Goal: Contribute content: Contribute content

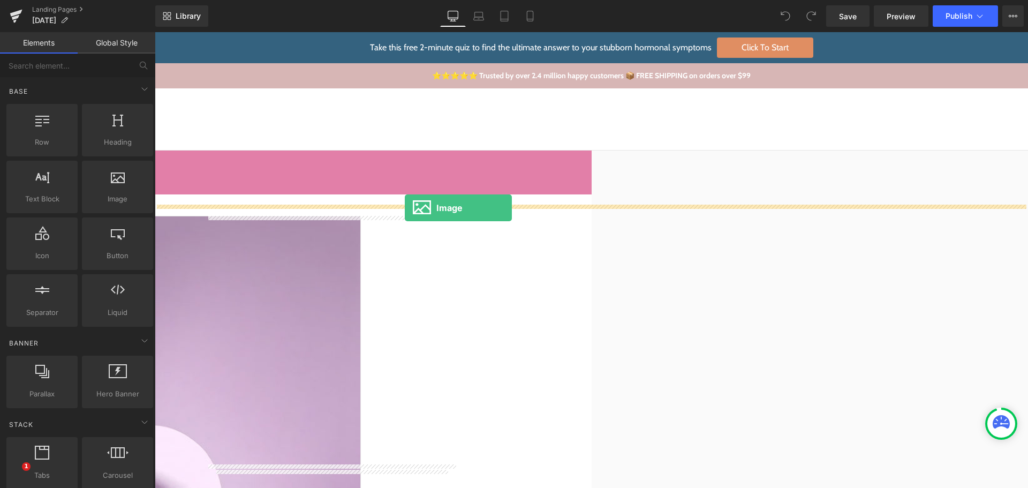
drag, startPoint x: 289, startPoint y: 236, endPoint x: 405, endPoint y: 208, distance: 119.1
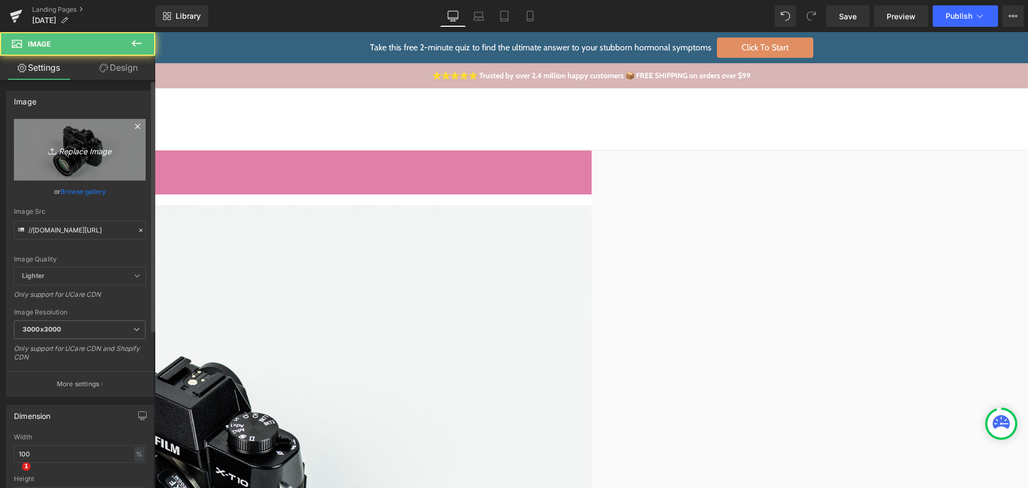
click at [88, 161] on link "Replace Image" at bounding box center [80, 150] width 132 height 62
type input "C:\fakepath\vecteezy_united-states-of-[GEOGRAPHIC_DATA]-wavy-flag-decoration-ve…"
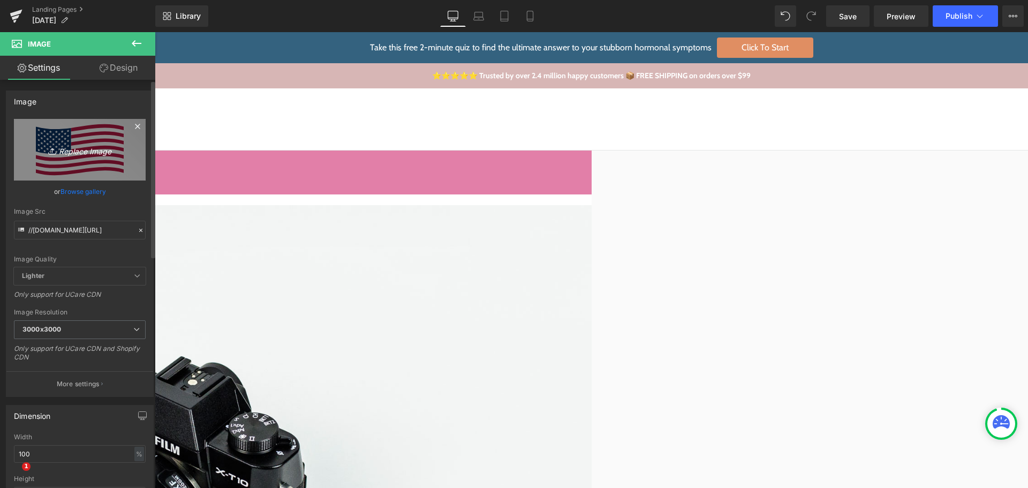
type input "[URL][DOMAIN_NAME]"
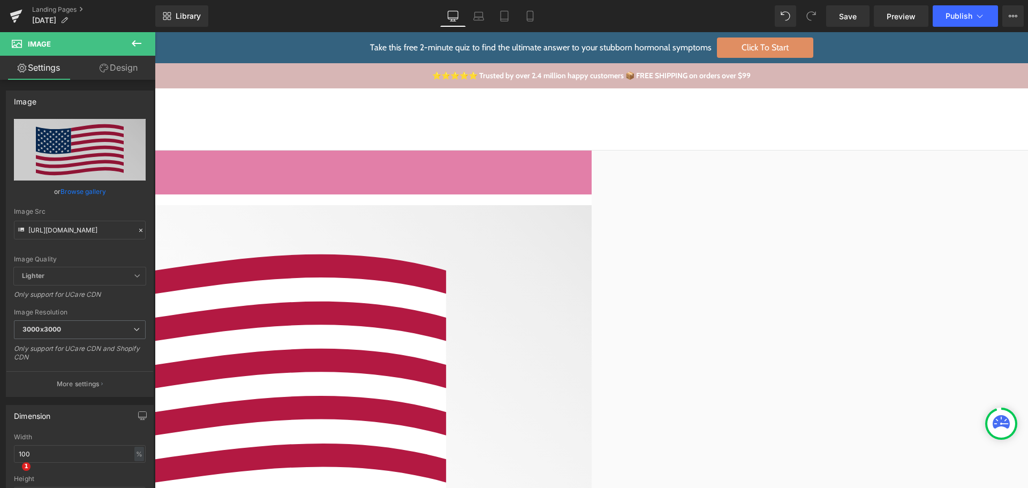
click at [417, 328] on img at bounding box center [154, 423] width 873 height 437
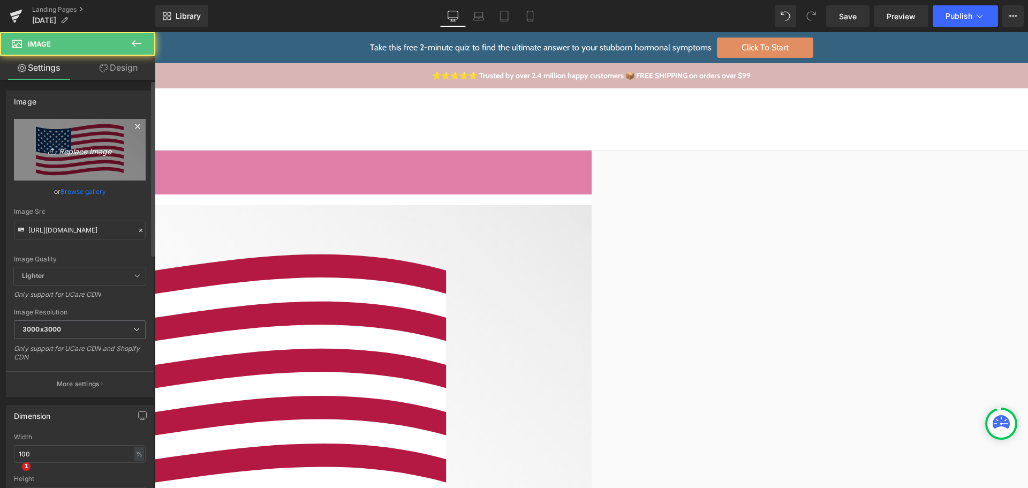
click at [65, 151] on icon "Replace Image" at bounding box center [80, 149] width 86 height 13
type input "C:\fakepath\us-flag.svg"
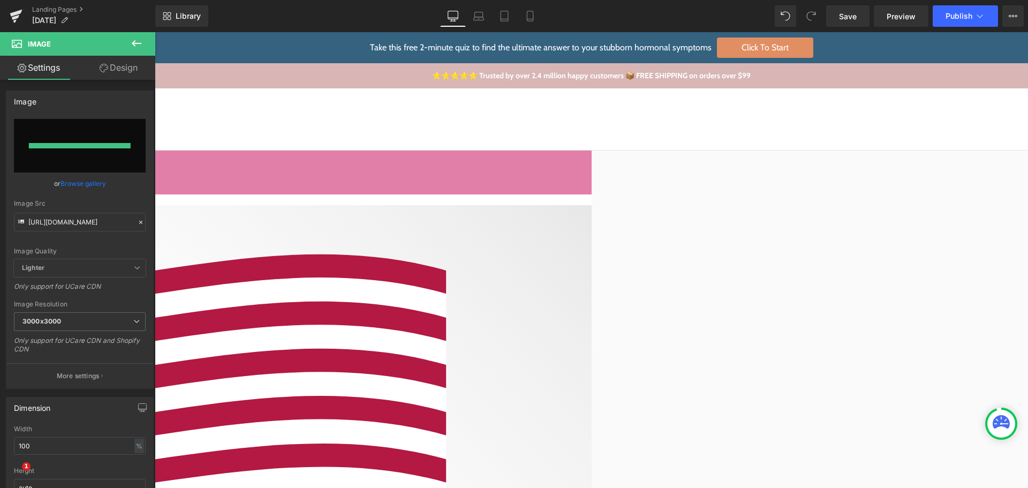
type input "[URL][DOMAIN_NAME]"
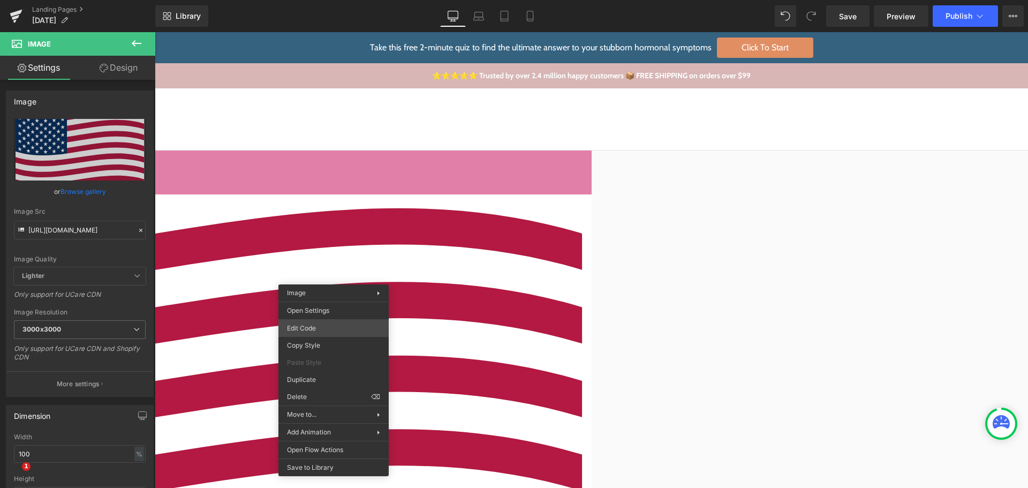
click at [345, 0] on div "Image You are previewing how the will restyle your page. You can not edit Eleme…" at bounding box center [514, 0] width 1028 height 0
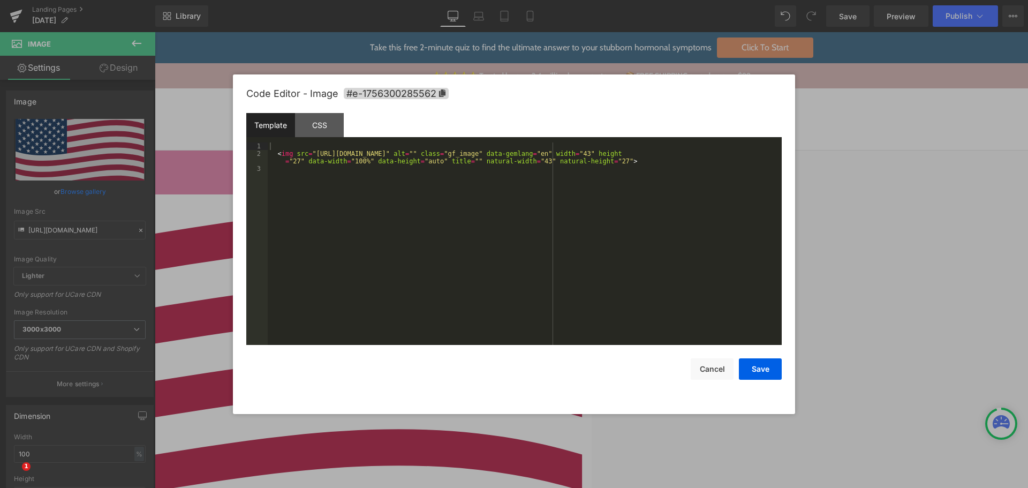
click at [475, 248] on div "< img src = "[URL][DOMAIN_NAME]" alt = "" class = "gf_image" data-gemlang = "en…" at bounding box center [525, 250] width 514 height 217
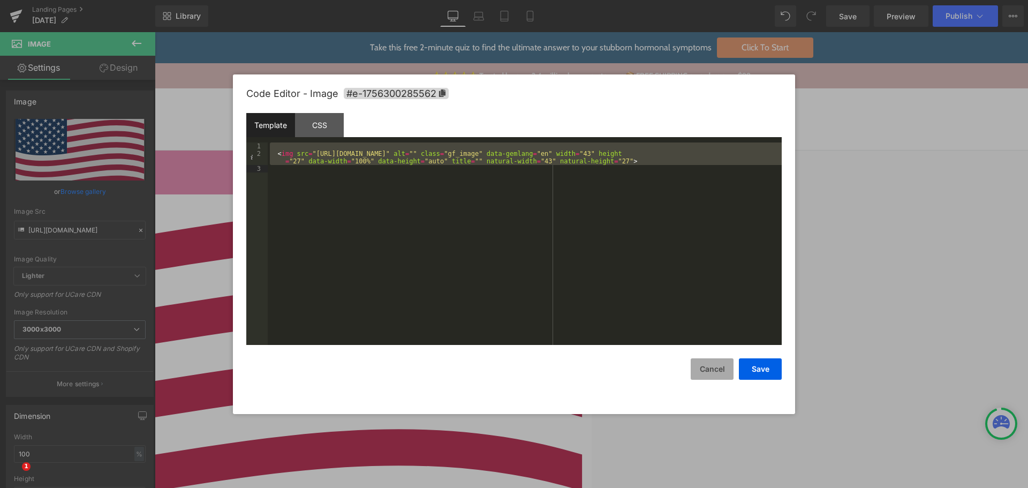
click at [718, 376] on button "Cancel" at bounding box center [712, 368] width 43 height 21
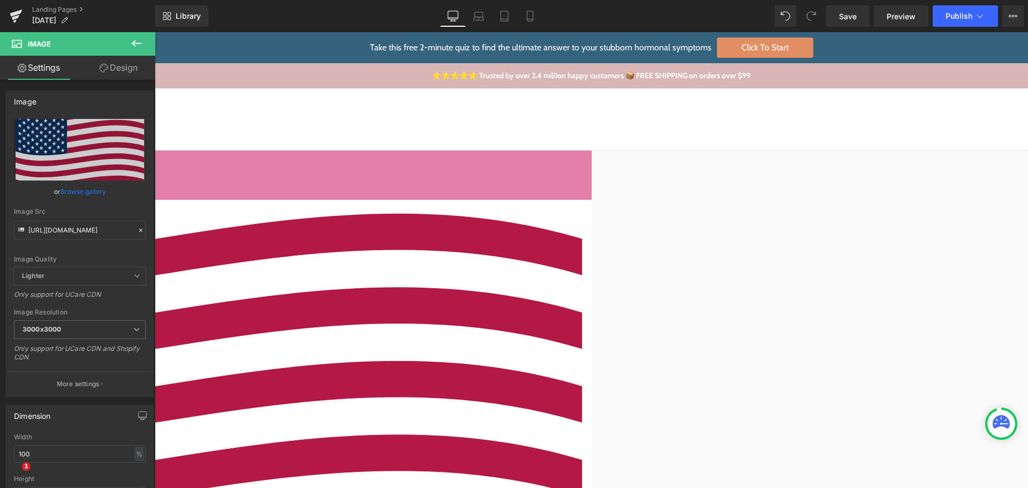
click at [155, 32] on icon at bounding box center [155, 32] width 0 height 0
click at [155, 32] on link at bounding box center [155, 32] width 0 height 0
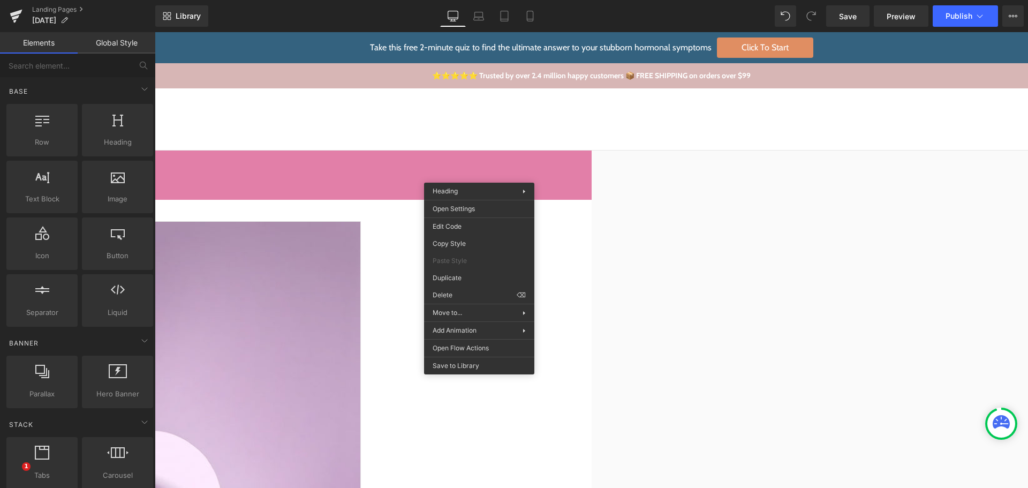
click at [155, 32] on link at bounding box center [155, 32] width 0 height 0
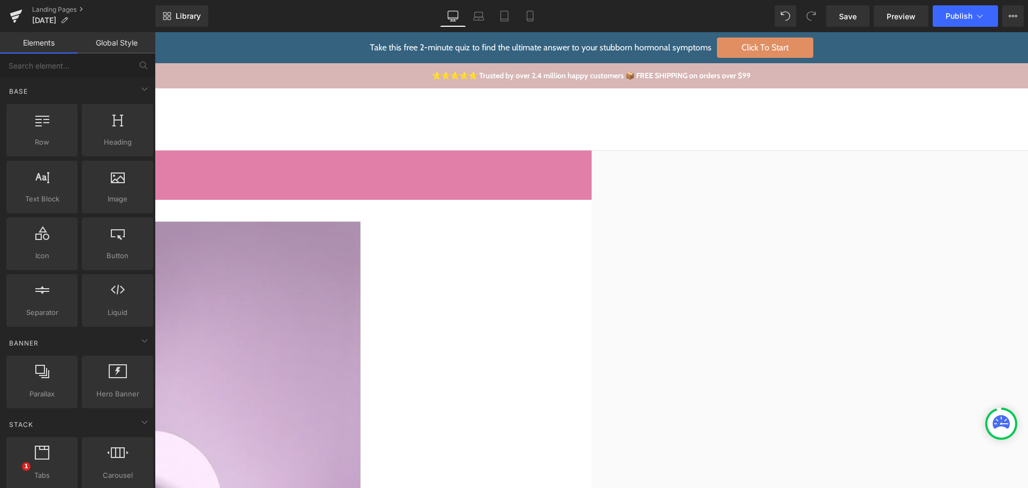
click at [155, 32] on icon at bounding box center [155, 32] width 0 height 0
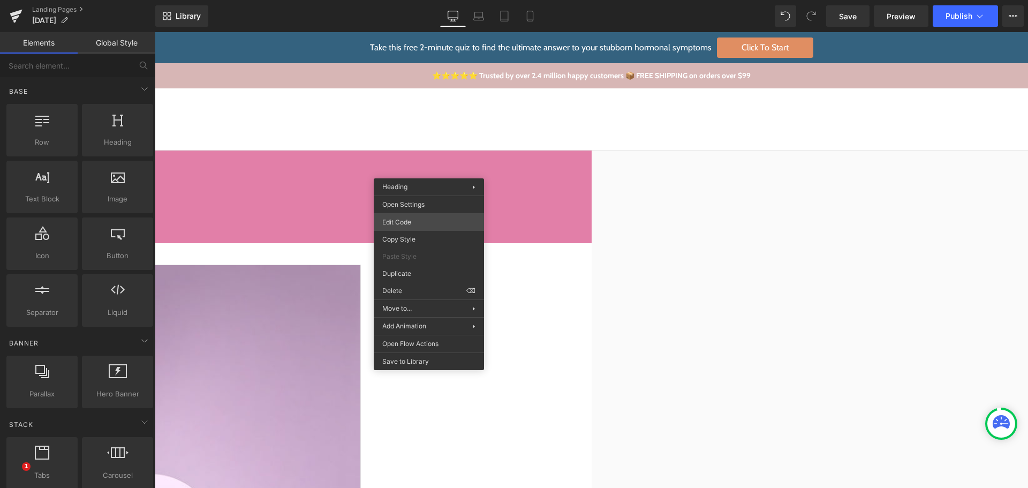
click at [410, 0] on div "Image You are previewing how the will restyle your page. You can not edit Eleme…" at bounding box center [514, 0] width 1028 height 0
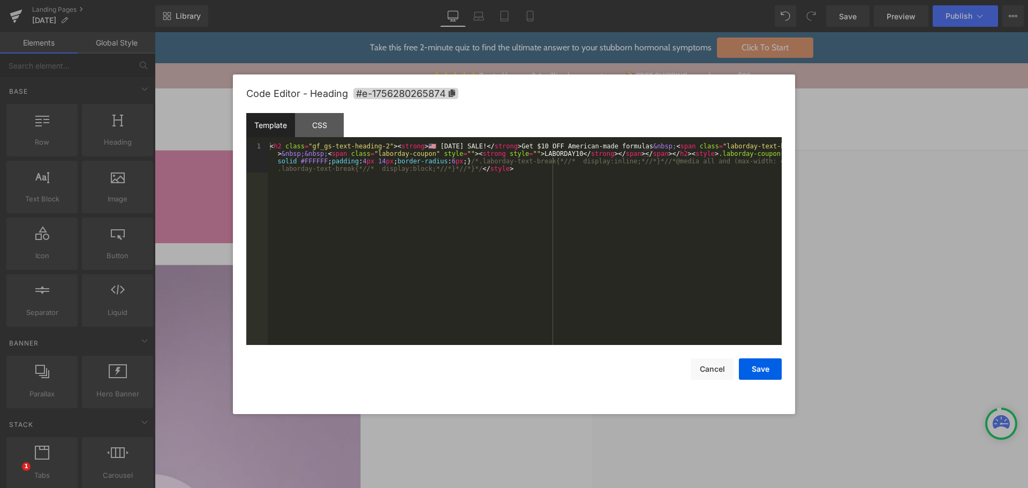
click at [397, 207] on div "< h2 class = "gf_gs-text-heading-2" > < strong > 🇺🇸 [DATE] SALE! </ strong > Ge…" at bounding box center [525, 273] width 514 height 262
drag, startPoint x: 422, startPoint y: 148, endPoint x: 415, endPoint y: 148, distance: 7.0
click at [415, 148] on div "< h2 class = "gf_gs-text-heading-2" > < strong > 🇺🇸 [DATE] SALE! </ strong > Ge…" at bounding box center [525, 273] width 514 height 262
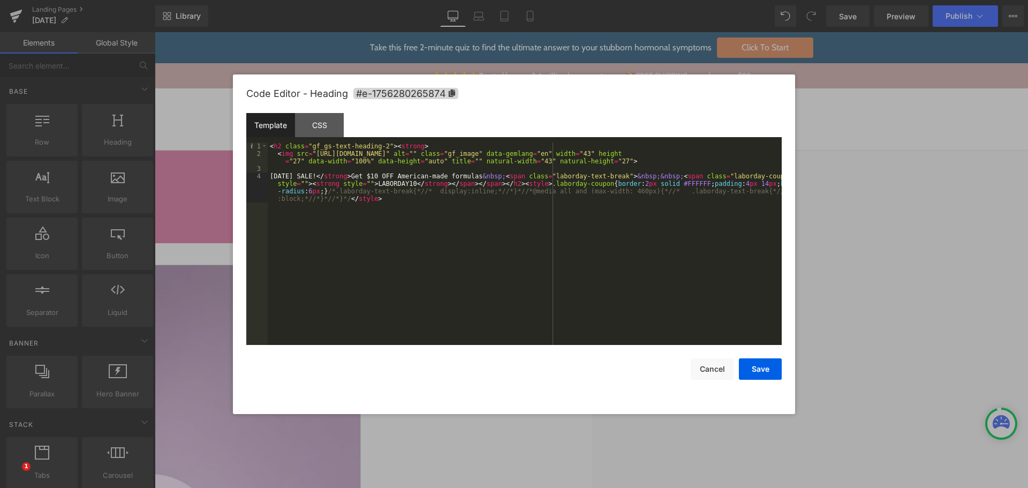
click at [575, 247] on div "< h2 class = "gf_gs-text-heading-2" > < strong > < img src = "[URL][DOMAIN_NAME…" at bounding box center [525, 262] width 514 height 240
click at [615, 165] on div "< h2 class = "gf_gs-text-heading-2" > < strong > < img src = "[URL][DOMAIN_NAME…" at bounding box center [525, 262] width 514 height 240
click at [615, 155] on div "< h2 class = "gf_gs-text-heading-2" > < strong > < img src = "[URL][DOMAIN_NAME…" at bounding box center [525, 262] width 514 height 240
drag, startPoint x: 640, startPoint y: 153, endPoint x: 612, endPoint y: 151, distance: 28.4
click at [612, 151] on div "< h2 class = "gf_gs-text-heading-2" > < strong > < img src = "[URL][DOMAIN_NAME…" at bounding box center [525, 262] width 514 height 240
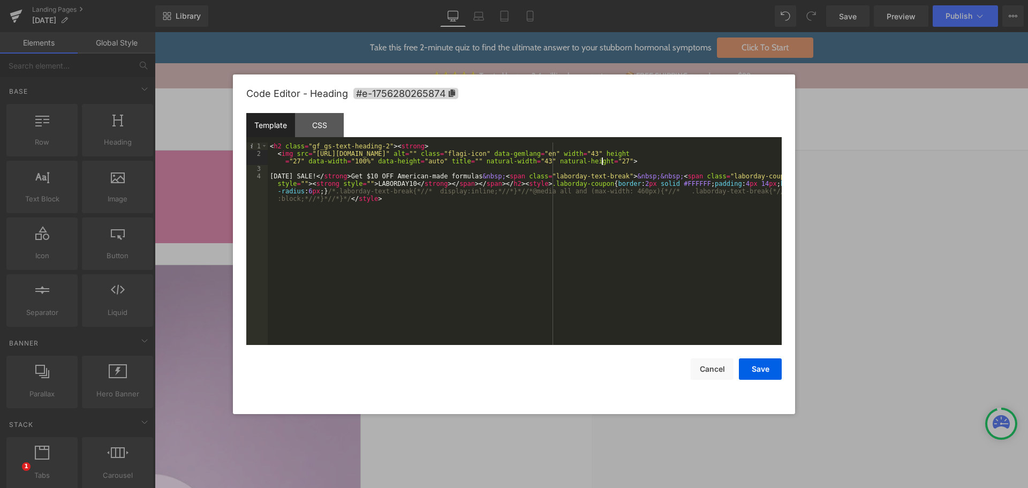
click at [603, 161] on div "< h2 class = "gf_gs-text-heading-2" > < strong > < img src = "[URL][DOMAIN_NAME…" at bounding box center [525, 262] width 514 height 240
click at [370, 161] on div "< h2 class = "gf_gs-text-heading-2" > < strong > < img src = "[URL][DOMAIN_NAME…" at bounding box center [525, 262] width 514 height 240
click at [654, 152] on div "< h2 class = "gf_gs-text-heading-2" > < strong > < img src = "[URL][DOMAIN_NAME…" at bounding box center [525, 262] width 514 height 240
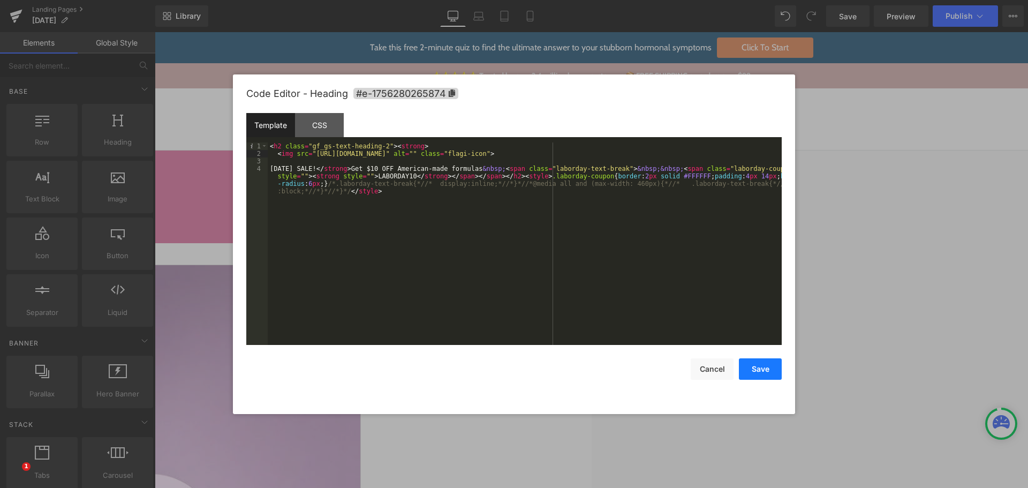
click at [757, 361] on button "Save" at bounding box center [760, 368] width 43 height 21
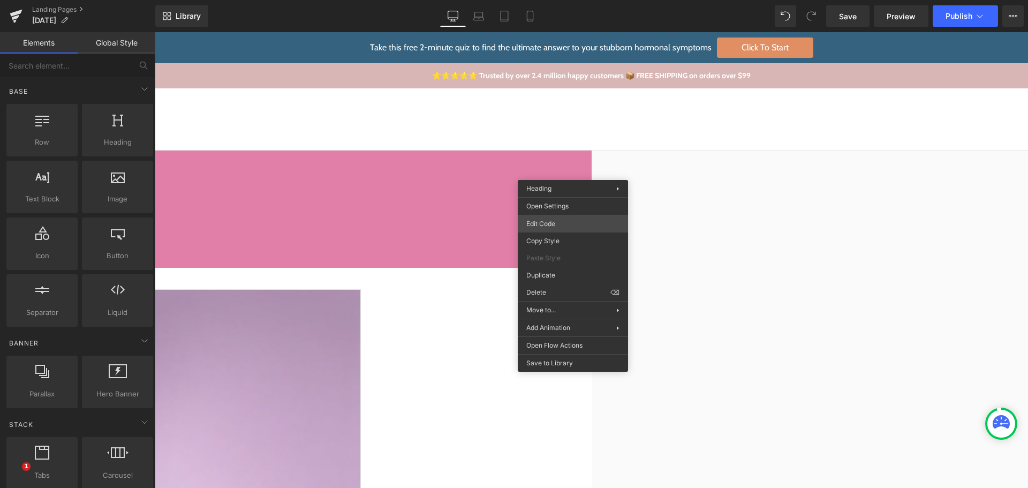
click at [572, 0] on div "Image You are previewing how the will restyle your page. You can not edit Eleme…" at bounding box center [514, 0] width 1028 height 0
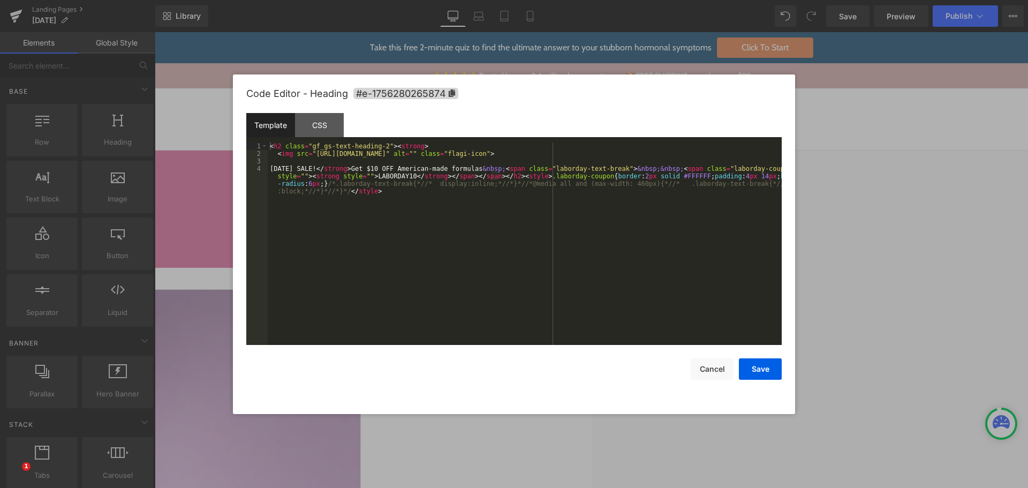
click at [539, 213] on div "< h2 class = "gf_gs-text-heading-2" > < strong > < img src = "[URL][DOMAIN_NAME…" at bounding box center [525, 262] width 514 height 240
click at [699, 151] on div "< h2 class = "gf_gs-text-heading-2" > < strong > < img src = "[URL][DOMAIN_NAME…" at bounding box center [525, 262] width 514 height 240
click at [274, 153] on div "< h2 class = "gf_gs-text-heading-2" > < strong > < img src = "[URL][DOMAIN_NAME…" at bounding box center [525, 262] width 514 height 240
click at [530, 228] on div "< h2 class = "gf_gs-text-heading-2" > < strong > < img src = "[URL][DOMAIN_NAME…" at bounding box center [525, 262] width 514 height 240
click at [519, 225] on div "< h2 class = "gf_gs-text-heading-2" > < strong > < img src = "[URL][DOMAIN_NAME…" at bounding box center [525, 262] width 514 height 240
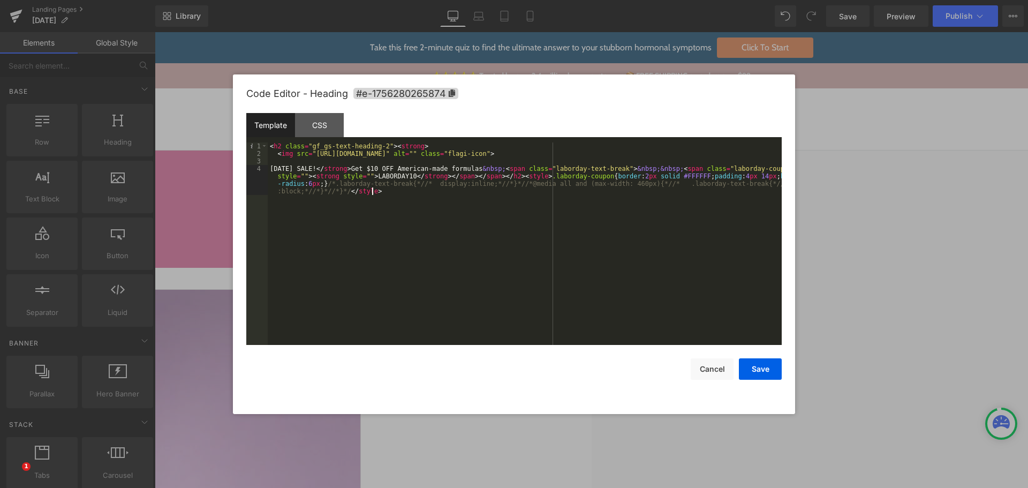
click at [487, 234] on div "< h2 class = "gf_gs-text-heading-2" > < strong > < img src = "[URL][DOMAIN_NAME…" at bounding box center [525, 262] width 514 height 240
click at [344, 170] on div "< h2 class = "gf_gs-text-heading-2" > < strong > < img src = "[URL][DOMAIN_NAME…" at bounding box center [525, 262] width 514 height 240
click at [420, 173] on div "< h2 class = "gf_gs-text-heading-2" > < strong > < img src = "[URL][DOMAIN_NAME…" at bounding box center [525, 262] width 514 height 240
click at [452, 175] on div "< h2 class = "gf_gs-text-heading-2" > < strong > < img src = "[URL][DOMAIN_NAME…" at bounding box center [525, 262] width 514 height 240
click at [474, 175] on div "< h2 class = "gf_gs-text-heading-2" > < strong > < img src = "[URL][DOMAIN_NAME…" at bounding box center [525, 262] width 514 height 240
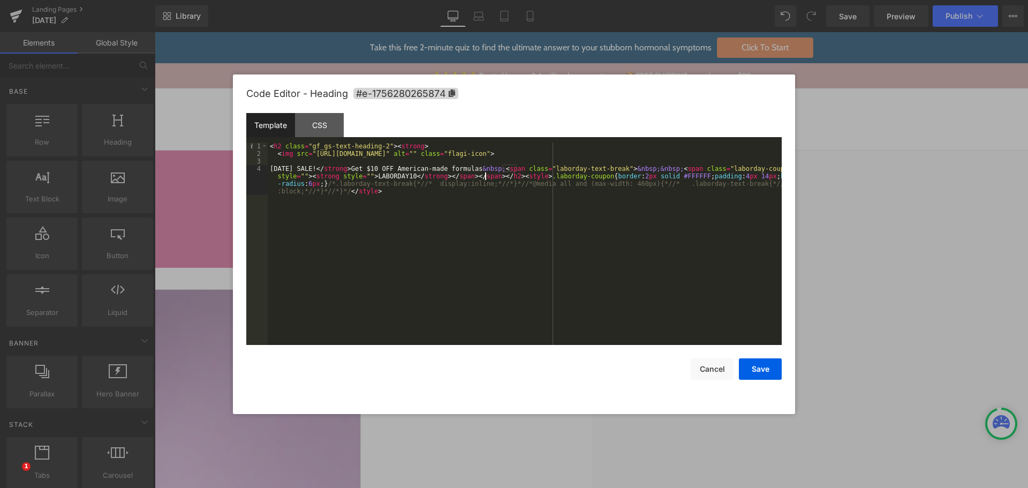
click at [484, 175] on div "< h2 class = "gf_gs-text-heading-2" > < strong > < img src = "[URL][DOMAIN_NAME…" at bounding box center [525, 262] width 514 height 240
click at [501, 215] on div "< h2 class = "gf_gs-text-heading-2" > < strong > < img src = "[URL][DOMAIN_NAME…" at bounding box center [525, 262] width 514 height 240
click at [632, 235] on div "< h2 class = "gf_gs-text-heading-2" > < strong > < img src = "[URL][DOMAIN_NAME…" at bounding box center [525, 262] width 514 height 240
click at [628, 239] on div "< h2 class = "gf_gs-text-heading-2" > < strong > < img src = "[URL][DOMAIN_NAME…" at bounding box center [525, 262] width 514 height 240
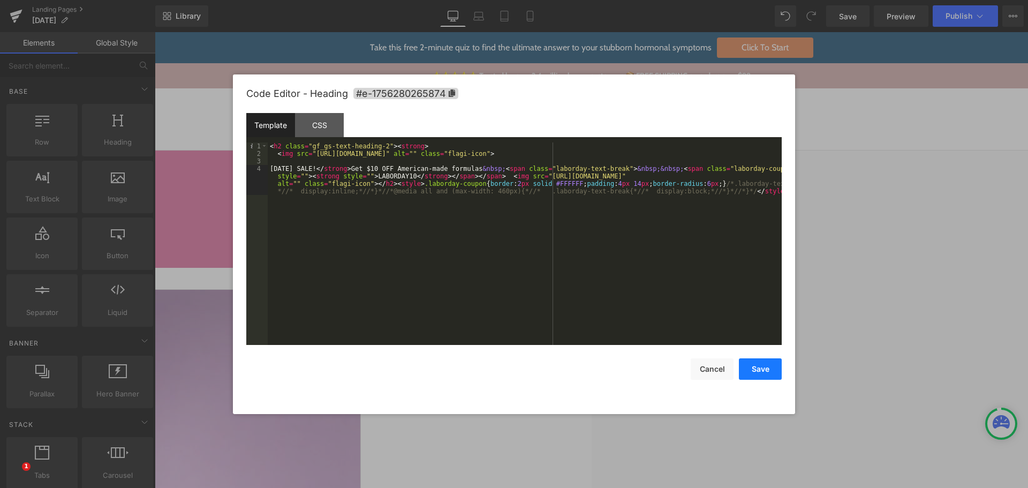
click at [763, 374] on button "Save" at bounding box center [760, 368] width 43 height 21
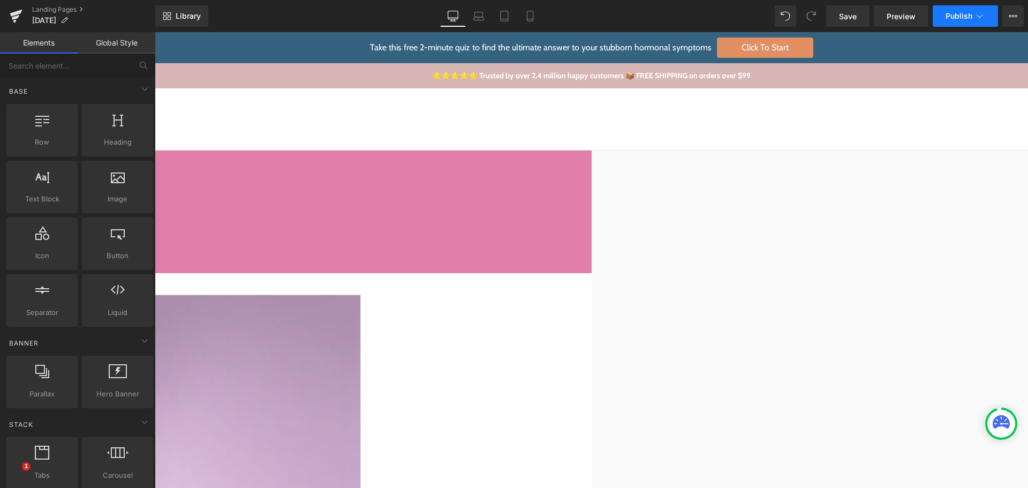
click at [949, 18] on span "Publish" at bounding box center [958, 16] width 27 height 9
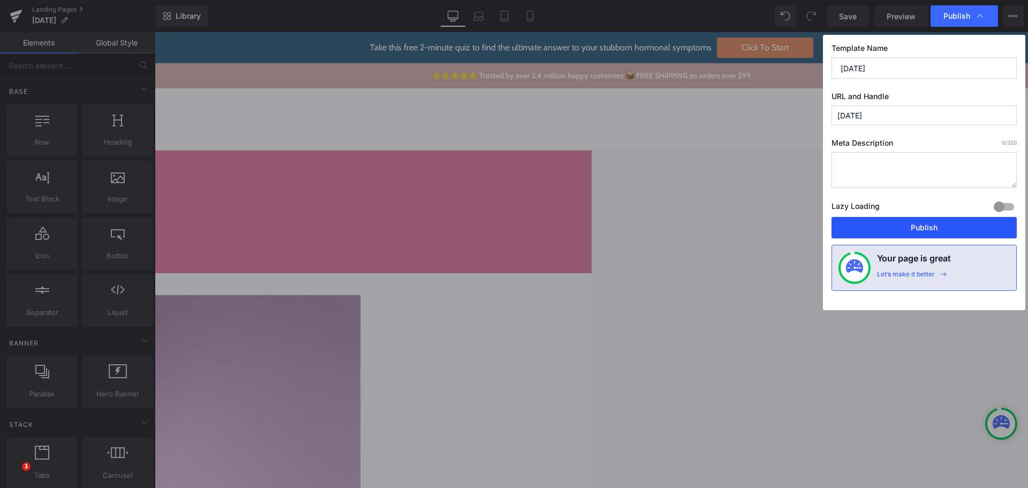
click at [961, 230] on button "Publish" at bounding box center [923, 227] width 185 height 21
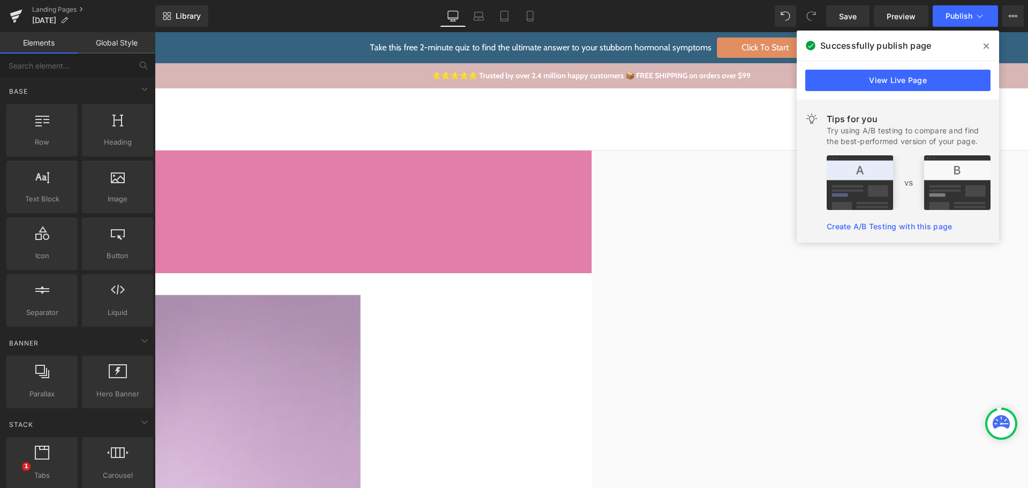
click at [984, 44] on icon at bounding box center [985, 45] width 5 height 5
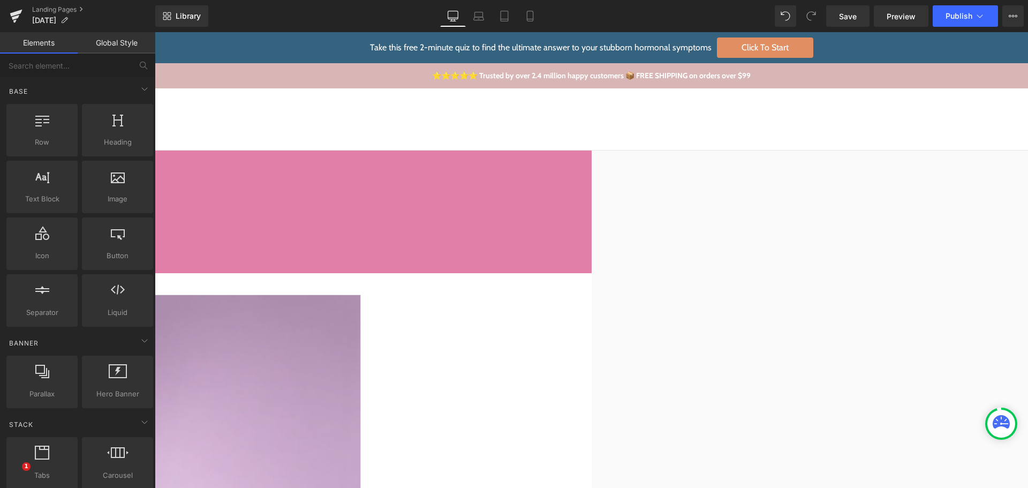
click at [126, 173] on img at bounding box center [114, 173] width 23 height 14
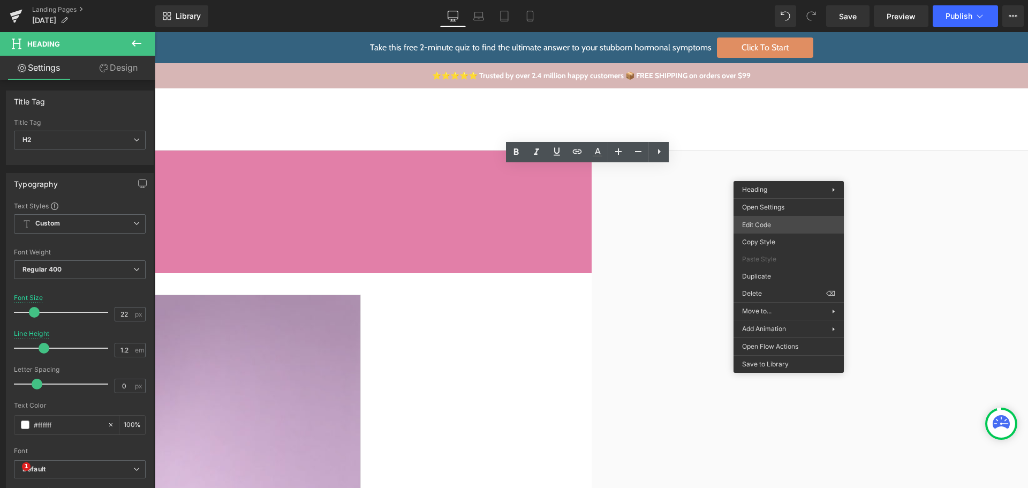
click at [782, 0] on div "Image You are previewing how the will restyle your page. You can not edit Eleme…" at bounding box center [514, 0] width 1028 height 0
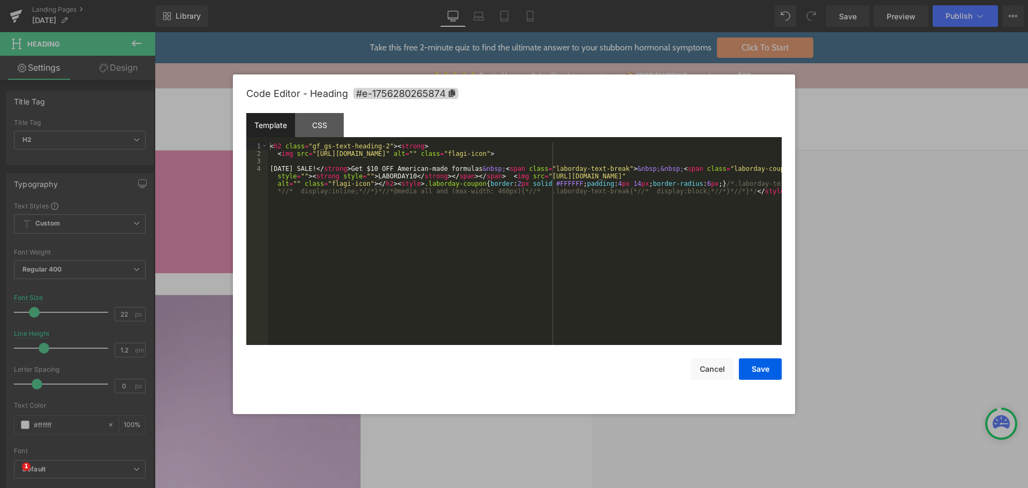
click at [653, 228] on div "< h2 class = "gf_gs-text-heading-2" > < strong > < img src = "[URL][DOMAIN_NAME…" at bounding box center [525, 262] width 514 height 240
click at [492, 176] on div "< h2 class = "gf_gs-text-heading-2" > < strong > < img src = "[URL][DOMAIN_NAME…" at bounding box center [525, 262] width 514 height 240
click at [537, 266] on div "< h2 class = "gf_gs-text-heading-2" > < strong > < img src = "[URL][DOMAIN_NAME…" at bounding box center [525, 262] width 514 height 240
click at [763, 362] on button "Save" at bounding box center [760, 368] width 43 height 21
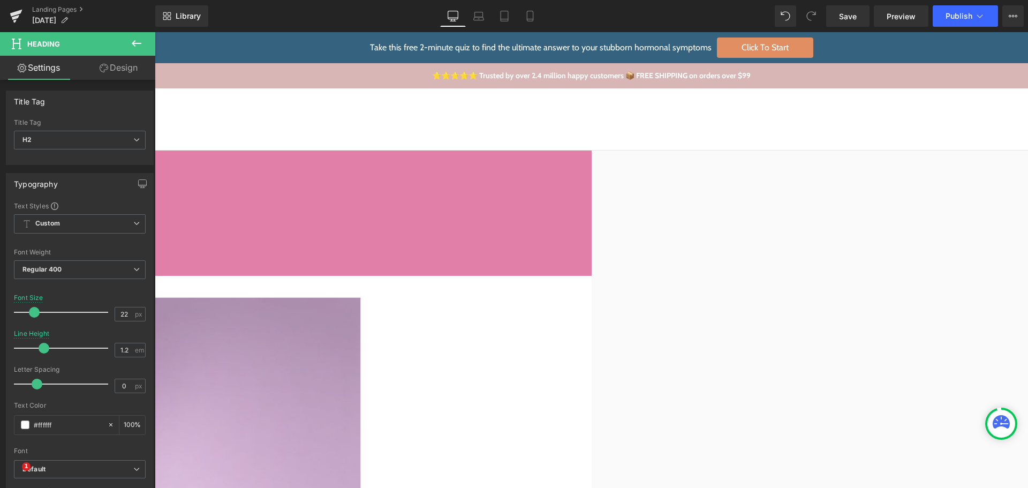
click at [155, 32] on icon at bounding box center [155, 32] width 0 height 0
click at [155, 32] on link at bounding box center [155, 32] width 0 height 0
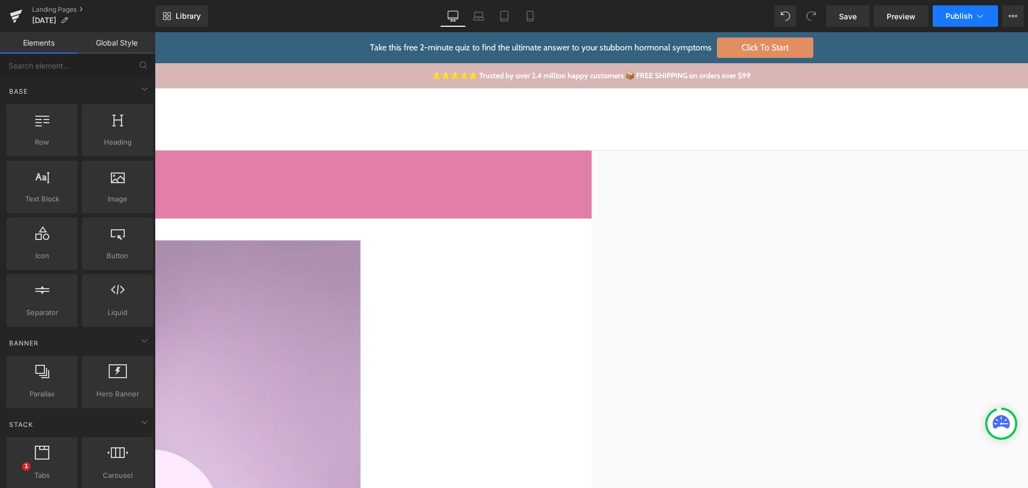
click at [941, 19] on button "Publish" at bounding box center [965, 15] width 65 height 21
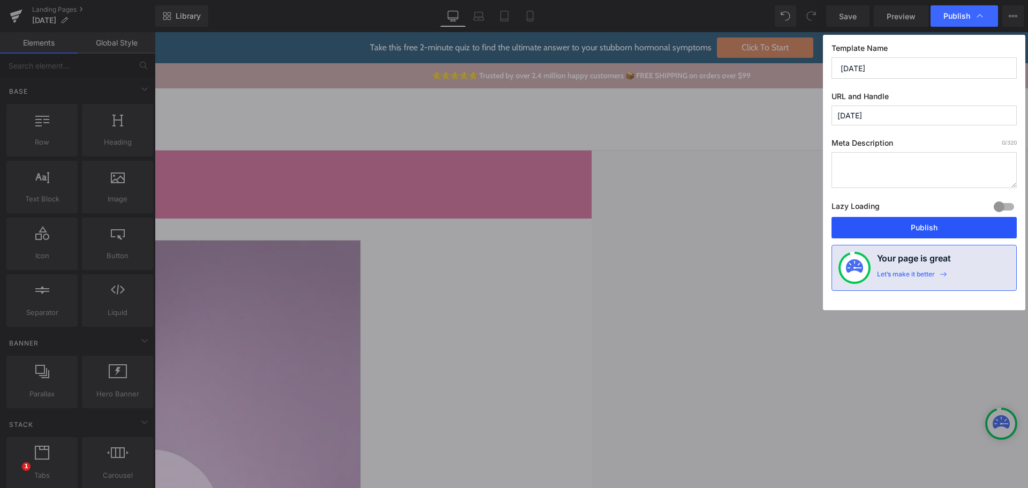
click at [901, 226] on button "Publish" at bounding box center [923, 227] width 185 height 21
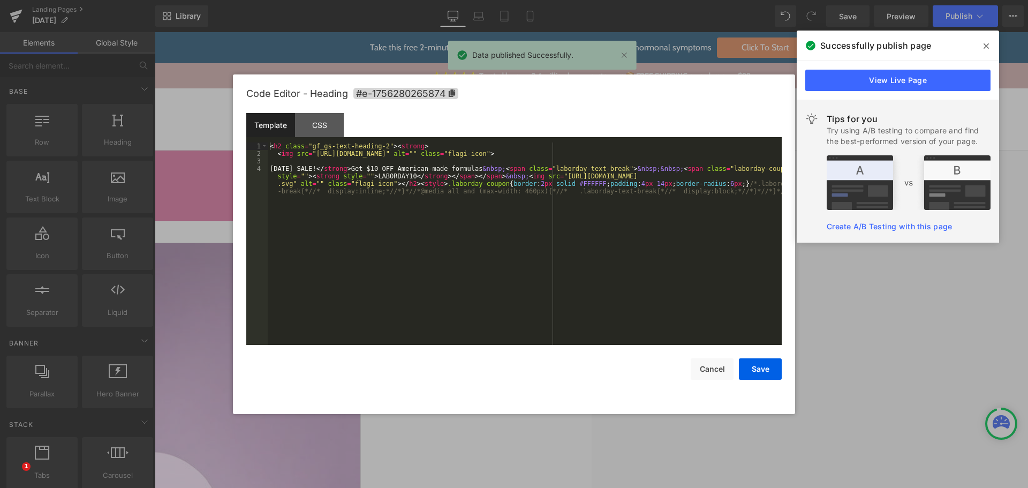
click at [405, 0] on div "Image You are previewing how the will restyle your page. You can not edit Eleme…" at bounding box center [514, 0] width 1028 height 0
click at [385, 218] on div "< h2 class = "gf_gs-text-heading-2" > < strong > < img src = "[URL][DOMAIN_NAME…" at bounding box center [525, 262] width 514 height 240
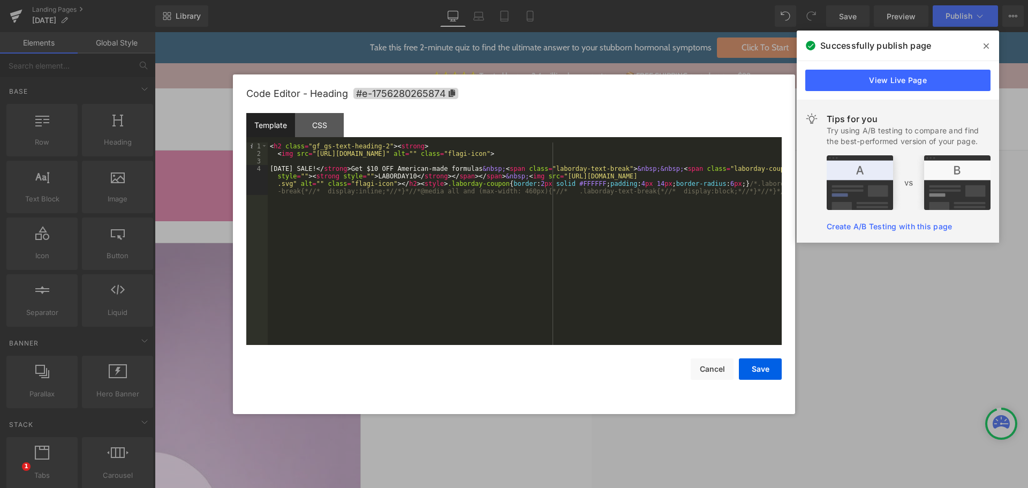
click at [269, 166] on div "< h2 class = "gf_gs-text-heading-2" > < strong > < img src = "[URL][DOMAIN_NAME…" at bounding box center [525, 262] width 514 height 240
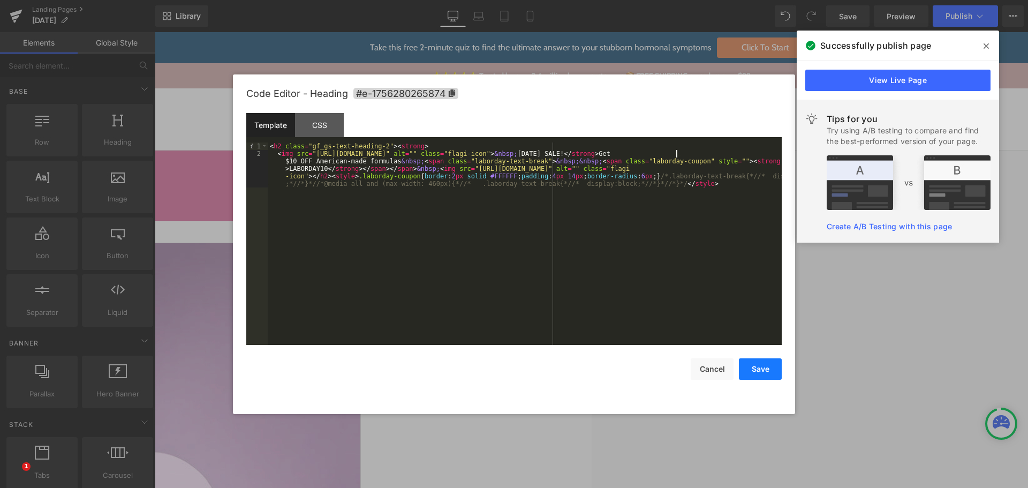
click at [757, 363] on button "Save" at bounding box center [760, 368] width 43 height 21
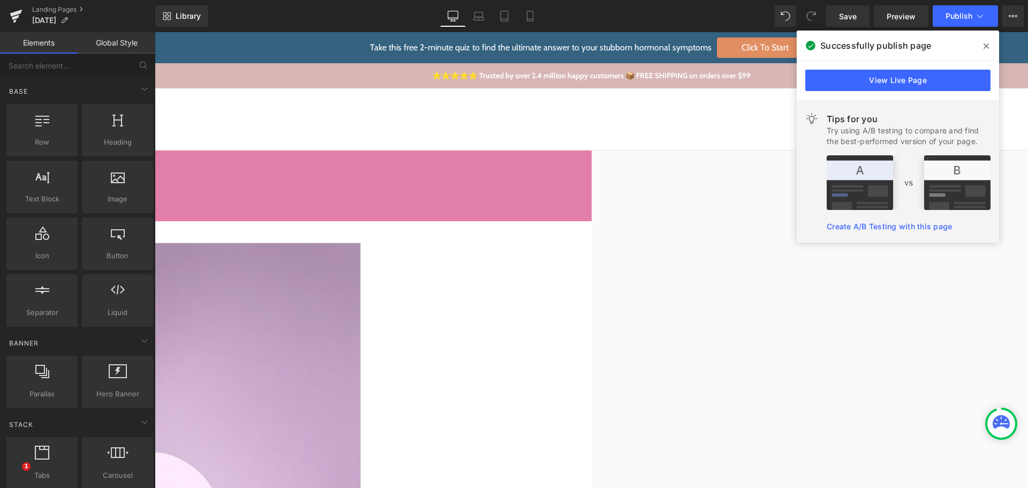
click at [982, 41] on span at bounding box center [985, 45] width 17 height 17
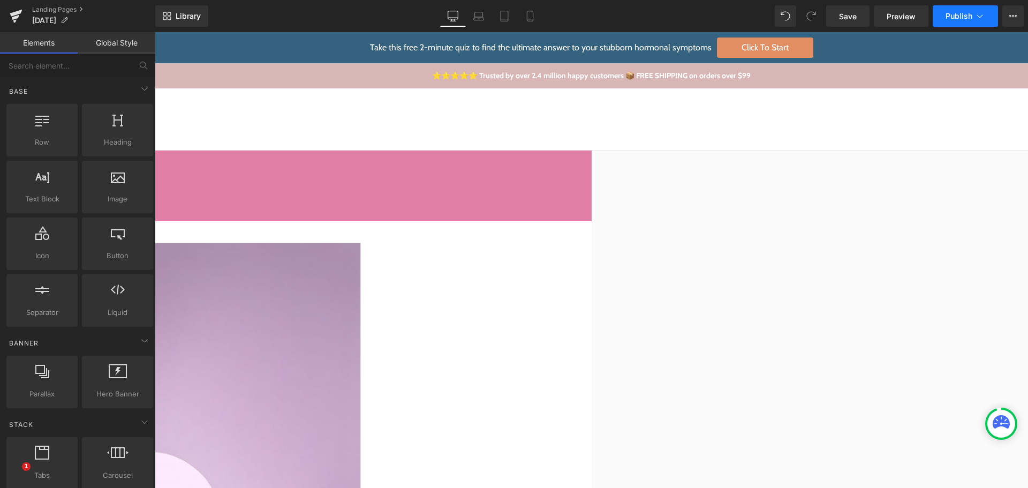
click at [954, 16] on span "Publish" at bounding box center [958, 16] width 27 height 9
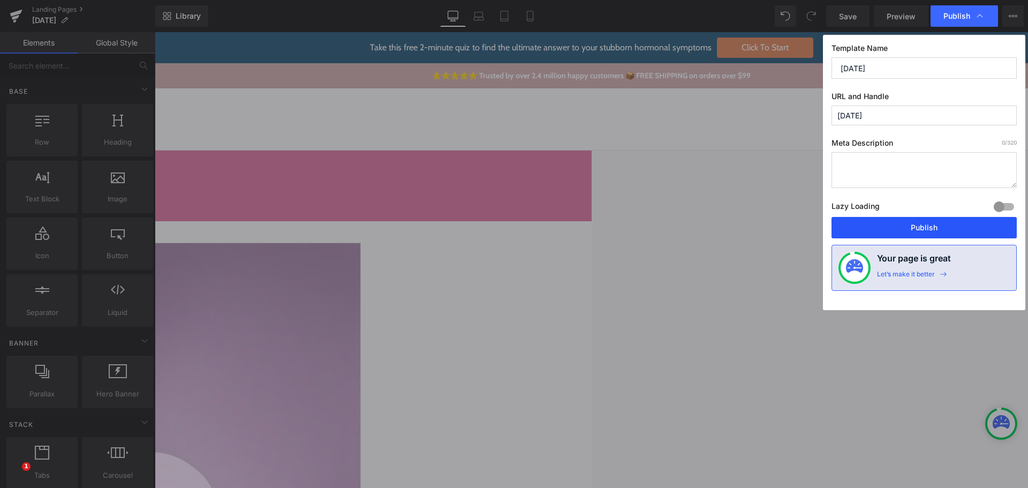
click at [918, 231] on button "Publish" at bounding box center [923, 227] width 185 height 21
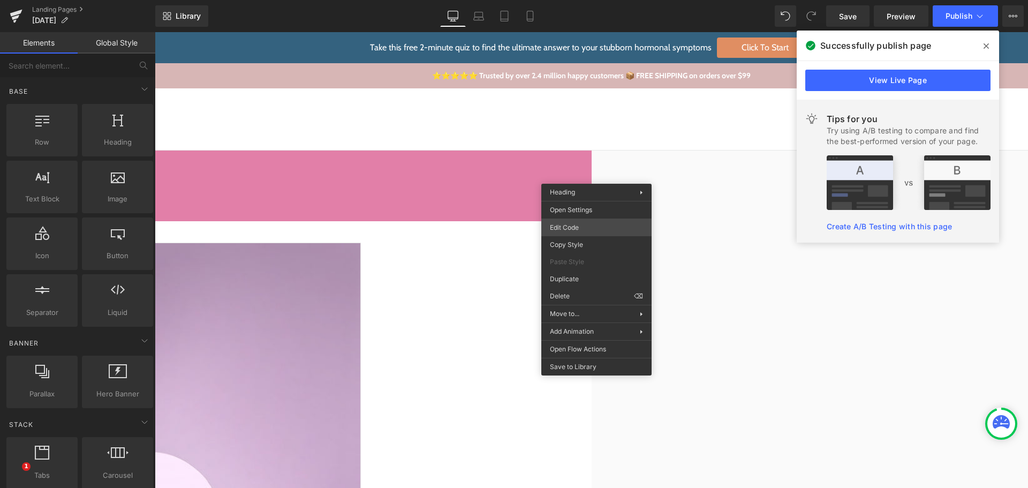
click at [572, 0] on div "Image You are previewing how the will restyle your page. You can not edit Eleme…" at bounding box center [514, 0] width 1028 height 0
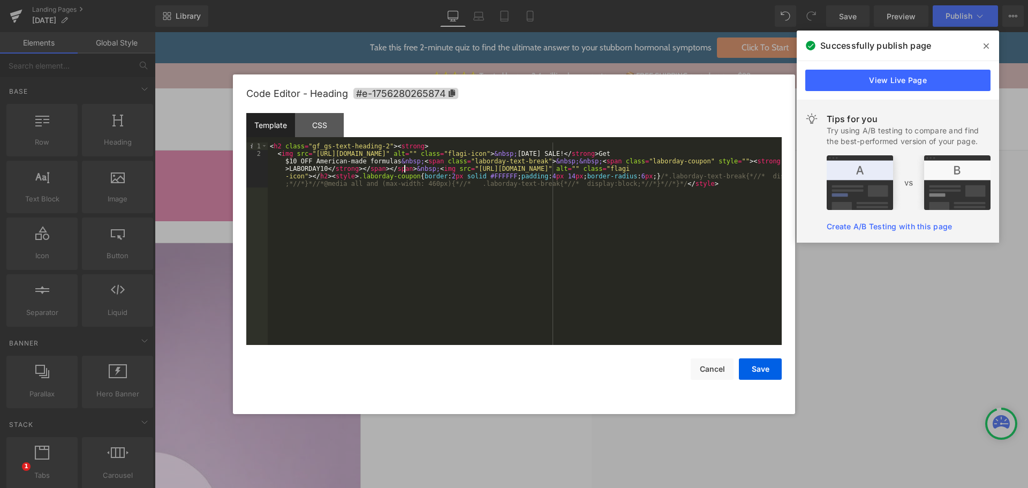
click at [404, 168] on div "< h2 class = "gf_gs-text-heading-2" > < strong > < img src = "[URL][DOMAIN_NAME…" at bounding box center [525, 265] width 514 height 247
click at [307, 175] on div "< h2 class = "gf_gs-text-heading-2" > < strong > < img src = "[URL][DOMAIN_NAME…" at bounding box center [525, 265] width 514 height 247
click at [982, 48] on span at bounding box center [985, 45] width 17 height 17
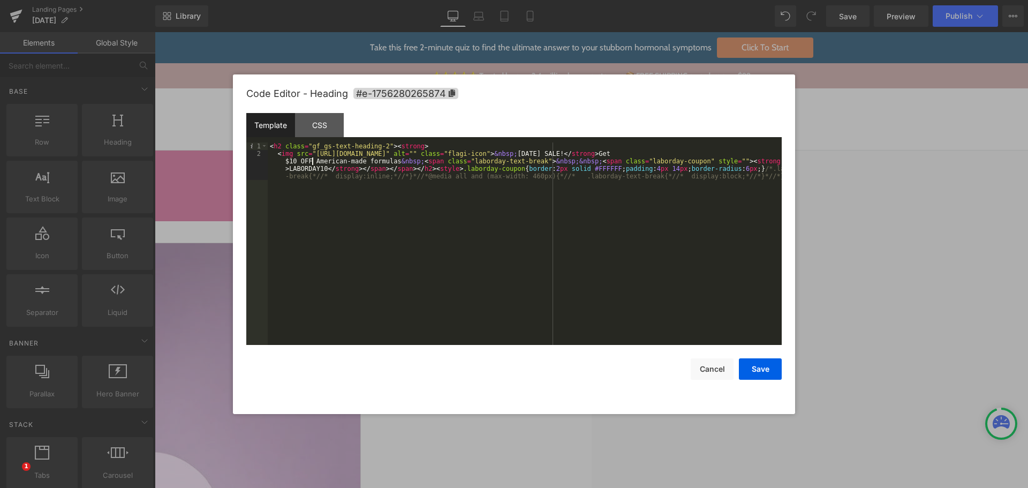
click at [311, 162] on div "< h2 class = "gf_gs-text-heading-2" > < strong > < img src = "[URL][DOMAIN_NAME…" at bounding box center [525, 262] width 514 height 240
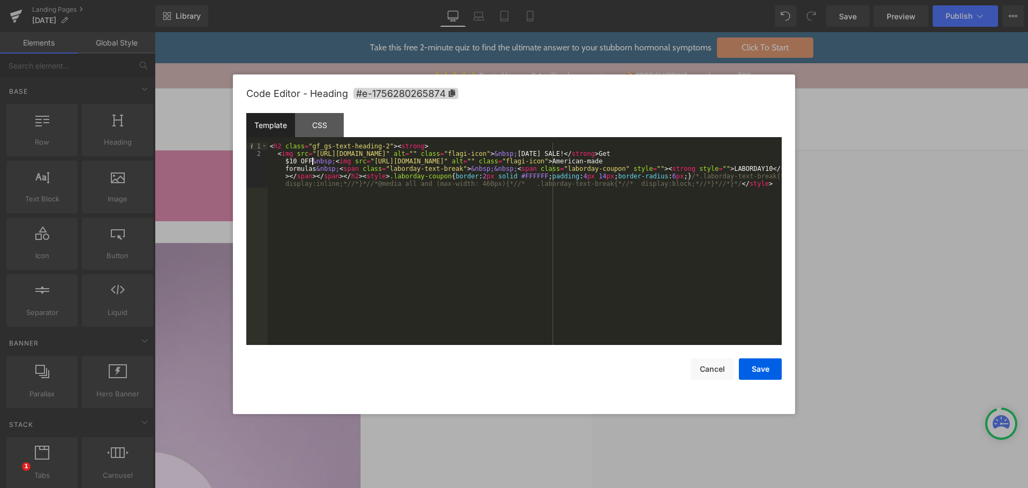
click at [310, 162] on div "< h2 class = "gf_gs-text-heading-2" > < strong > < img src = "[URL][DOMAIN_NAME…" at bounding box center [525, 265] width 514 height 247
click at [417, 244] on div "< h2 class = "gf_gs-text-heading-2" > < strong > < img src = "[URL][DOMAIN_NAME…" at bounding box center [525, 265] width 514 height 247
click at [753, 366] on button "Save" at bounding box center [760, 368] width 43 height 21
click at [509, 0] on div "Image You are previewing how the will restyle your page. You can not edit Eleme…" at bounding box center [514, 0] width 1028 height 0
click at [491, 224] on div "< h2 class = "gf_gs-text-heading-2" > < strong > < img src = "[URL][DOMAIN_NAME…" at bounding box center [525, 265] width 514 height 247
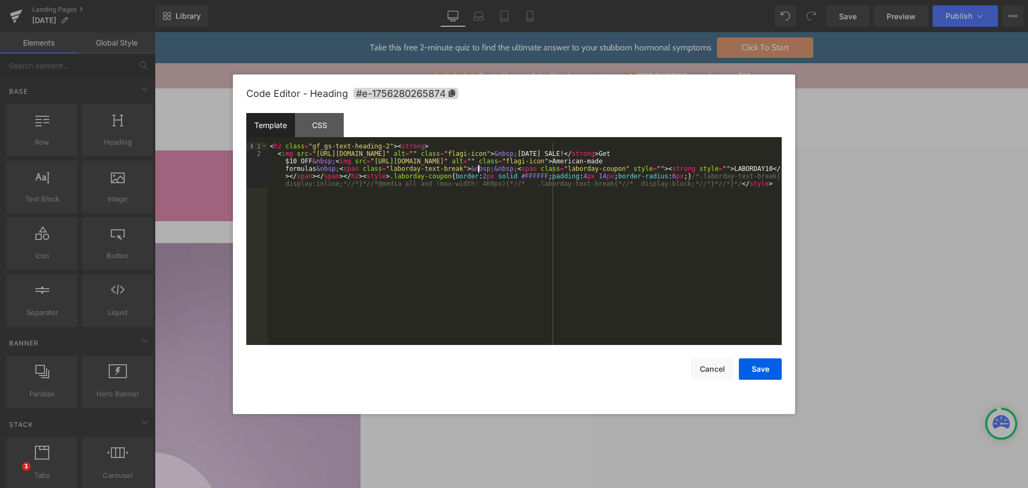
click at [476, 168] on div "< h2 class = "gf_gs-text-heading-2" > < strong > < img src = "[URL][DOMAIN_NAME…" at bounding box center [525, 265] width 514 height 247
click at [495, 168] on div "< h2 class = "gf_gs-text-heading-2" > < strong > < img src = "[URL][DOMAIN_NAME…" at bounding box center [525, 265] width 514 height 247
click at [474, 168] on div "< h2 class = "gf_gs-text-heading-2" > < strong > < img src = "[URL][DOMAIN_NAME…" at bounding box center [525, 265] width 514 height 247
click at [453, 170] on div "< h2 class = "gf_gs-text-heading-2" > < strong > < img src = "[URL][DOMAIN_NAME…" at bounding box center [525, 265] width 514 height 247
click at [709, 162] on div "< h2 class = "gf_gs-text-heading-2" > < strong > < img src = "[URL][DOMAIN_NAME…" at bounding box center [525, 265] width 514 height 247
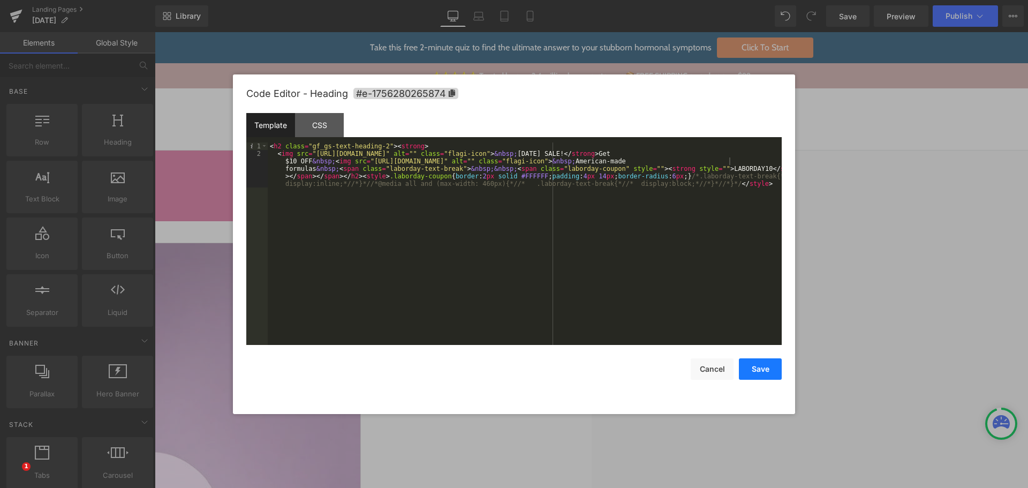
click at [760, 372] on button "Save" at bounding box center [760, 368] width 43 height 21
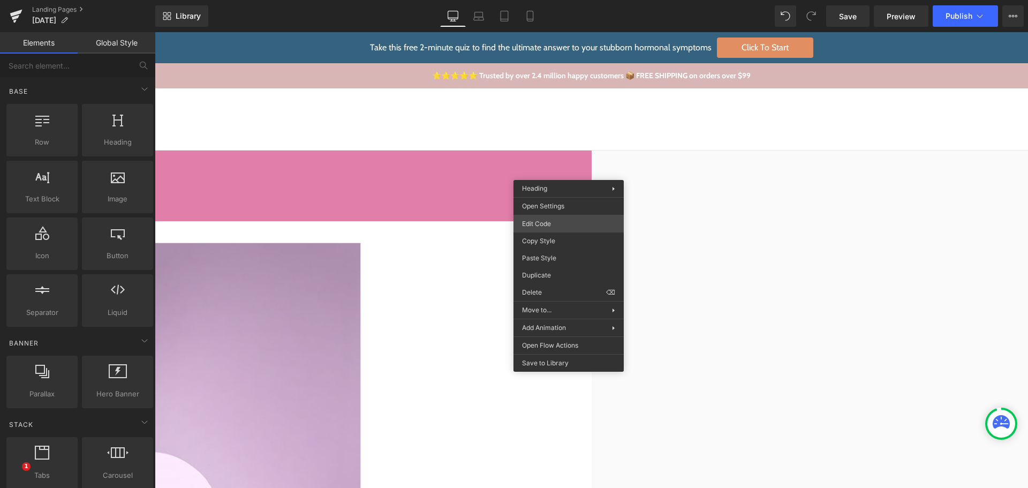
click at [569, 0] on div "Image You are previewing how the will restyle your page. You can not edit Eleme…" at bounding box center [514, 0] width 1028 height 0
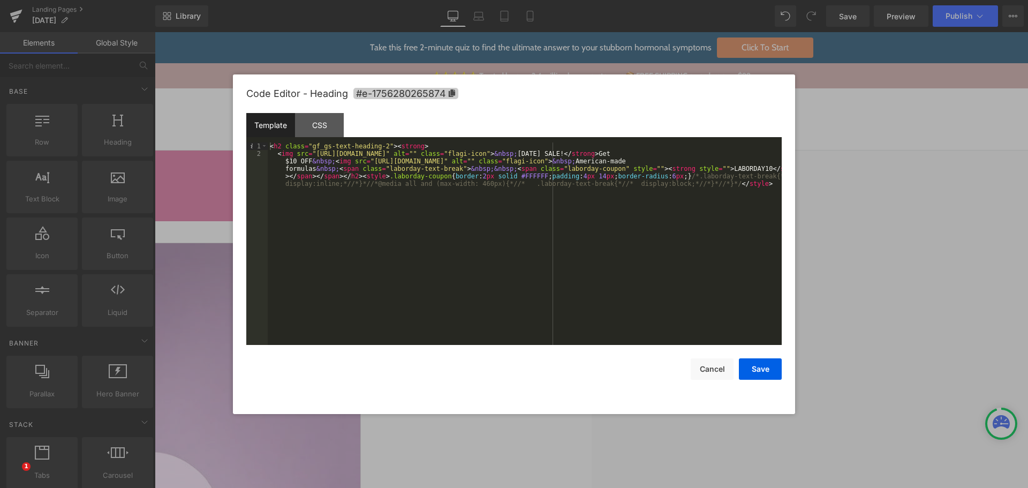
click at [452, 94] on icon at bounding box center [452, 92] width 6 height 7
click at [553, 275] on div "< h2 class = "gf_gs-text-heading-2" > < strong > < img src = "[URL][DOMAIN_NAME…" at bounding box center [525, 266] width 514 height 247
click at [317, 123] on div "CSS" at bounding box center [319, 125] width 49 height 24
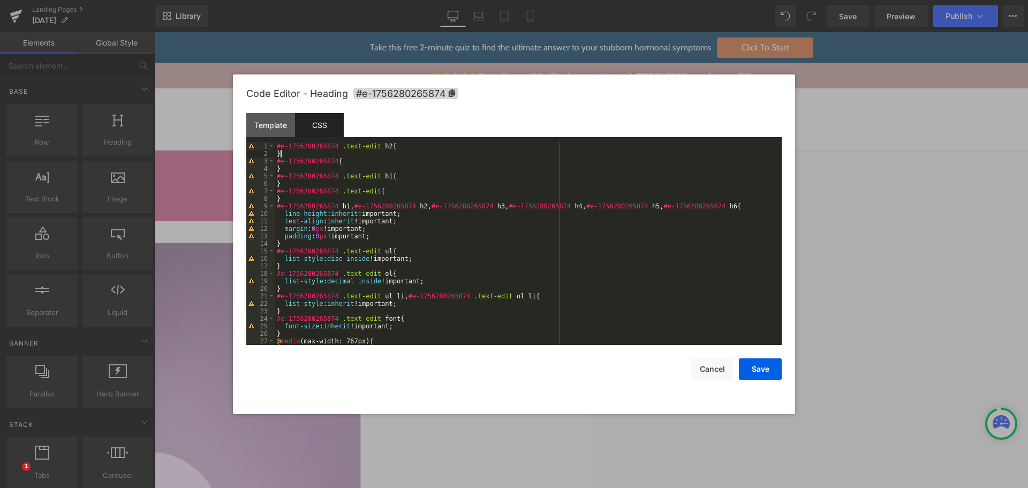
click at [288, 150] on div "#e-1756280265874 .text-edit h2 { } #e-1756280265874 { } #e-1756280265874 .text-…" at bounding box center [526, 250] width 503 height 217
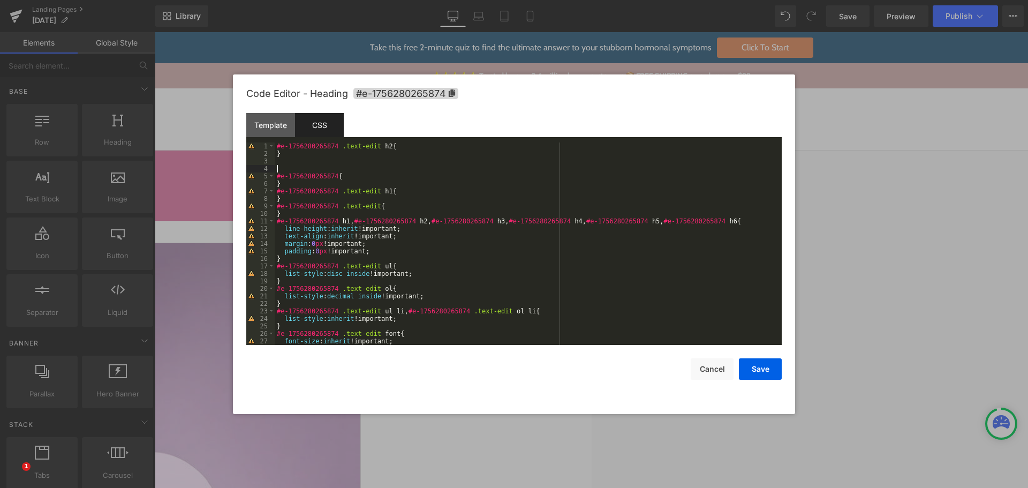
paste textarea
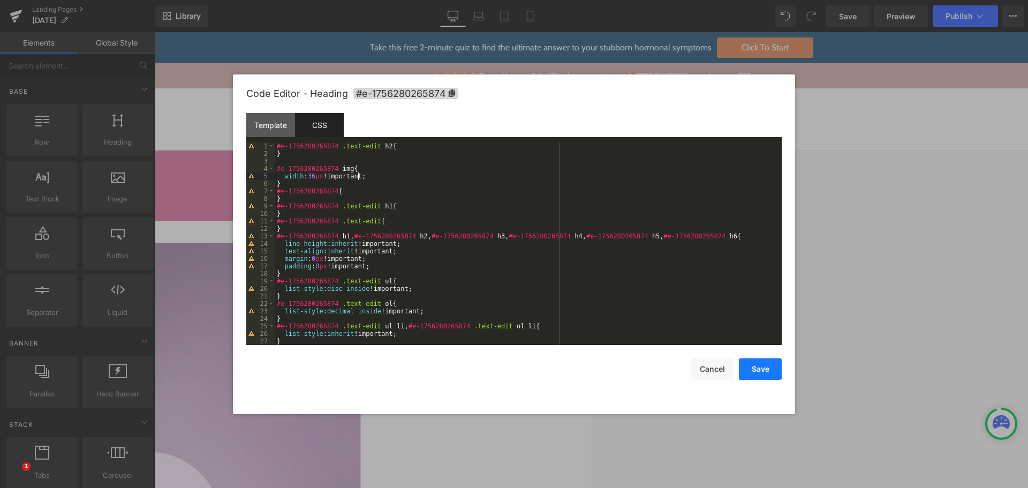
click at [761, 365] on button "Save" at bounding box center [760, 368] width 43 height 21
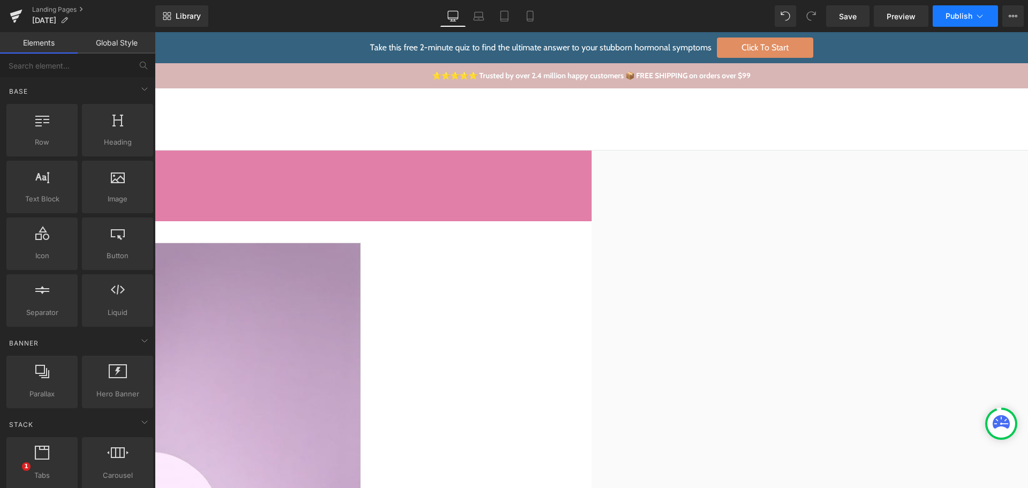
click at [961, 13] on span "Publish" at bounding box center [958, 16] width 27 height 9
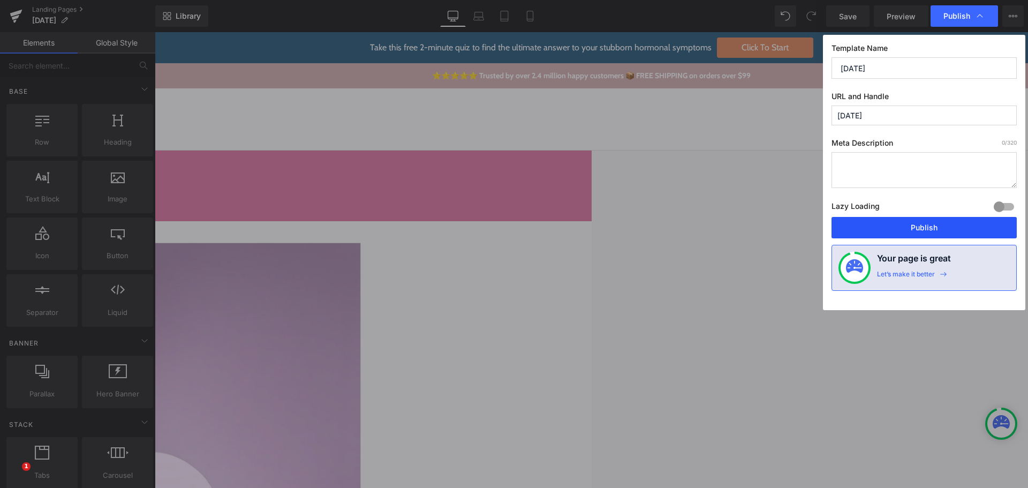
click at [936, 224] on button "Publish" at bounding box center [923, 227] width 185 height 21
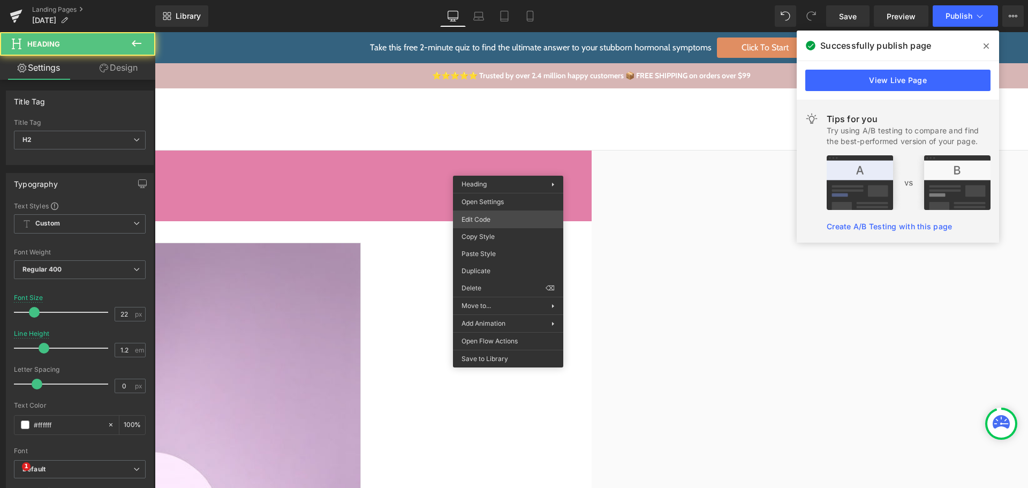
click at [497, 0] on div "Image You are previewing how the will restyle your page. You can not edit Eleme…" at bounding box center [514, 0] width 1028 height 0
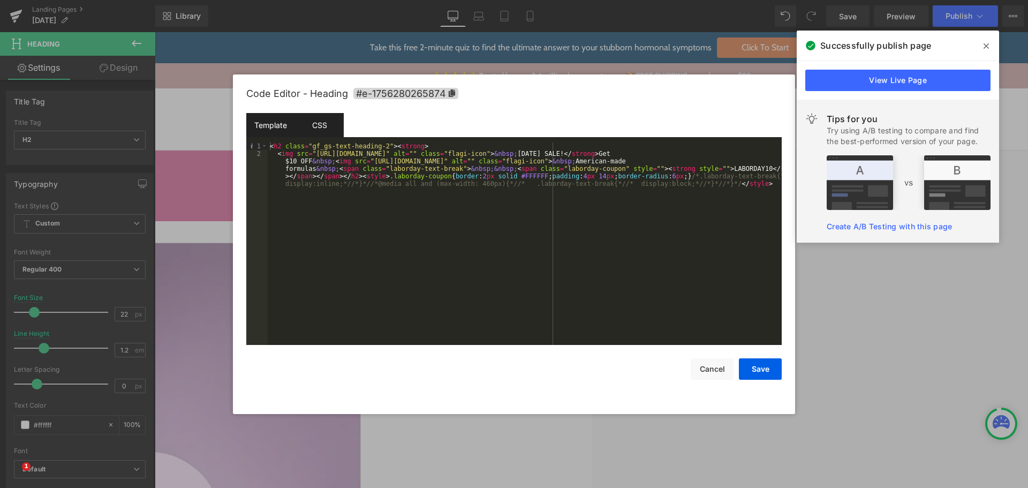
click at [313, 123] on div "CSS" at bounding box center [319, 125] width 49 height 24
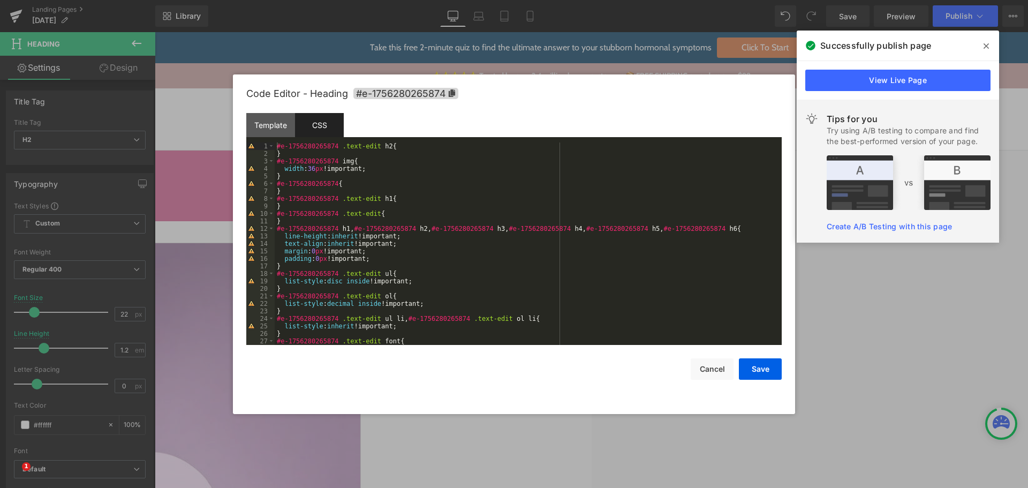
click at [308, 176] on div "#e-1756280265874 .text-edit h2 { } #e-1756280265874 img { width : 36 px !import…" at bounding box center [526, 250] width 503 height 217
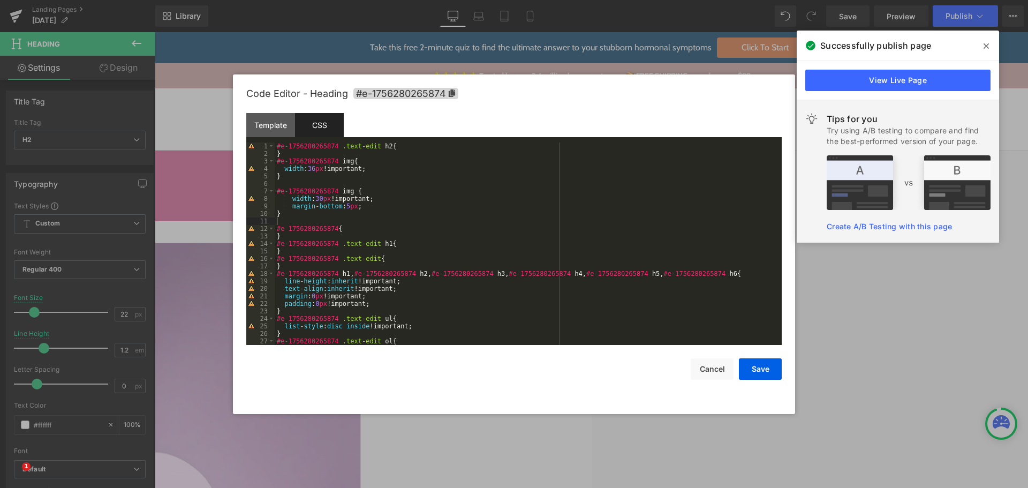
click at [316, 177] on div "#e-1756280265874 .text-edit h2 { } #e-1756280265874 img { width : 36 px !import…" at bounding box center [526, 250] width 503 height 217
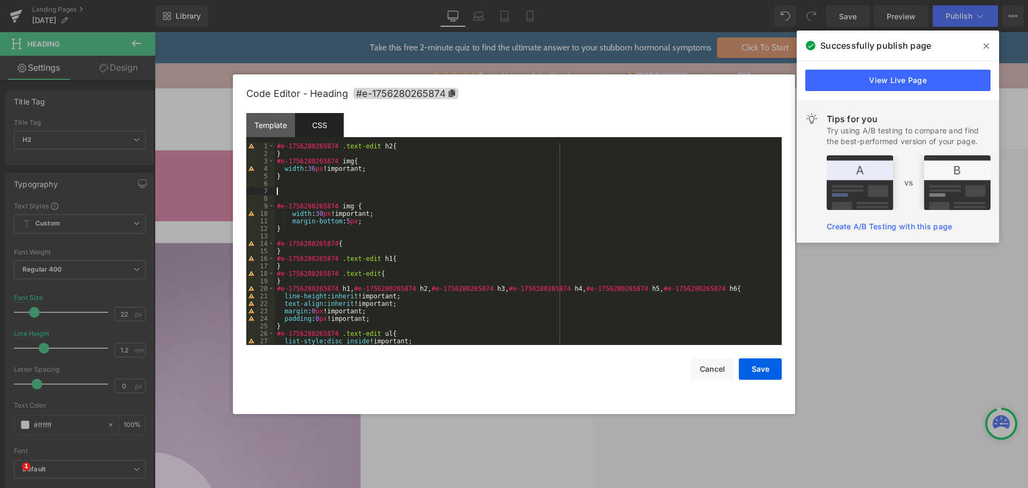
paste textarea
drag, startPoint x: 768, startPoint y: 369, endPoint x: 659, endPoint y: 233, distance: 174.1
click at [768, 369] on button "Save" at bounding box center [760, 368] width 43 height 21
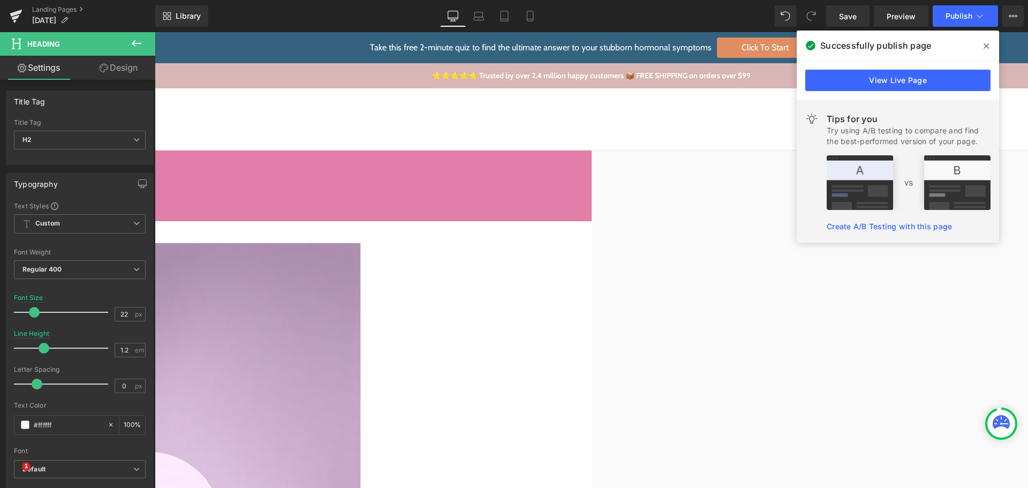
click at [986, 44] on icon at bounding box center [985, 46] width 5 height 9
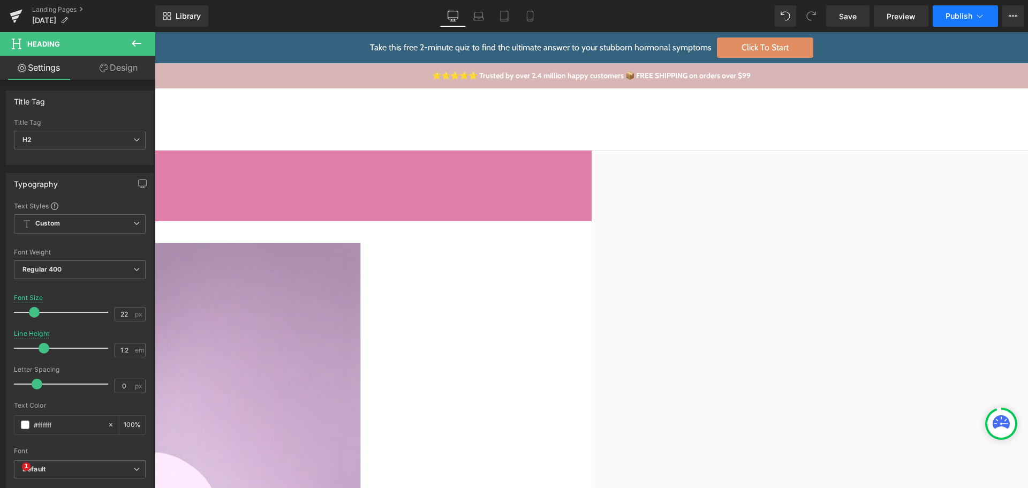
click at [950, 17] on span "Publish" at bounding box center [958, 16] width 27 height 9
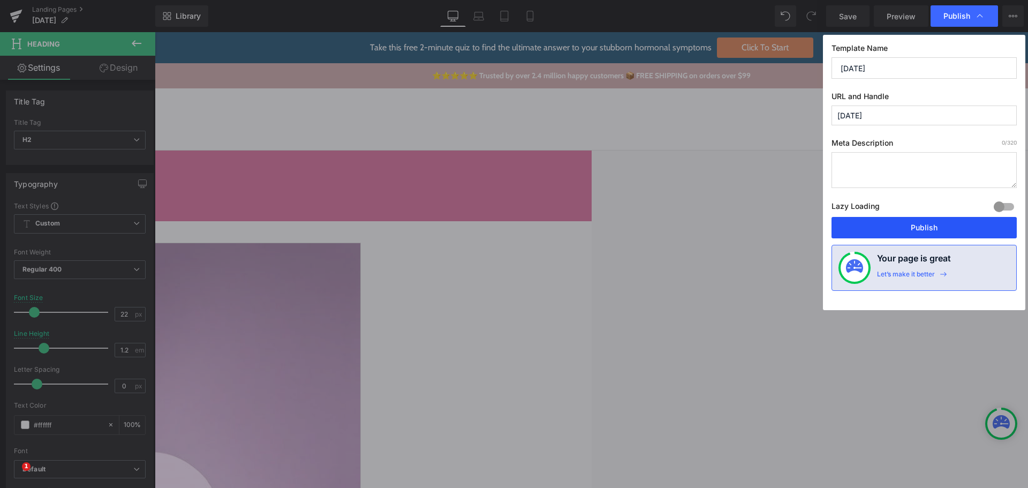
click at [957, 226] on button "Publish" at bounding box center [923, 227] width 185 height 21
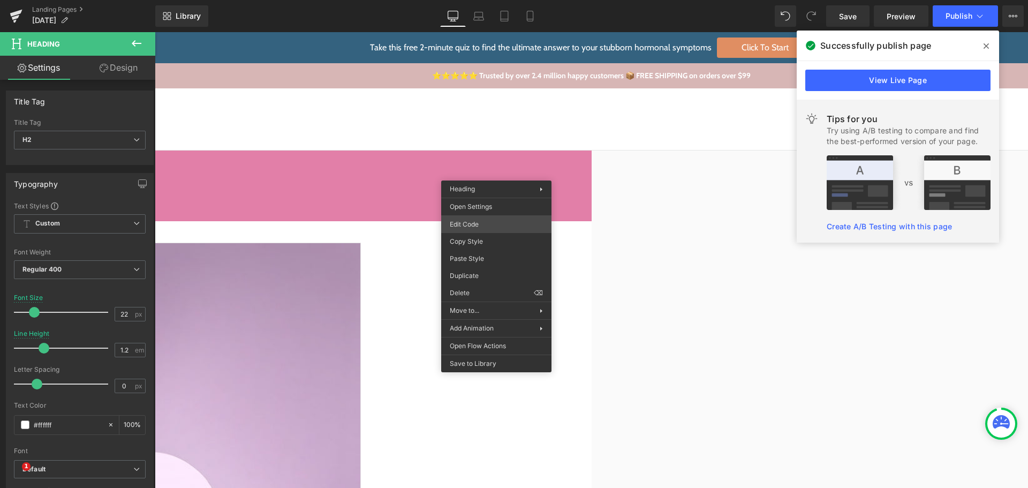
click at [477, 0] on div "Image You are previewing how the will restyle your page. You can not edit Eleme…" at bounding box center [514, 0] width 1028 height 0
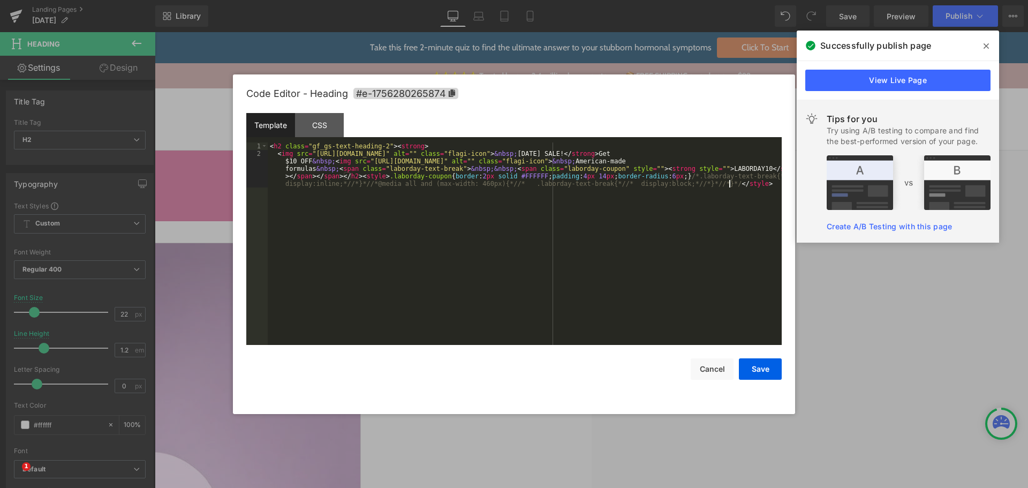
click at [502, 221] on div "< h2 class = "gf_gs-text-heading-2" > < strong > < img src = "[URL][DOMAIN_NAME…" at bounding box center [525, 265] width 514 height 247
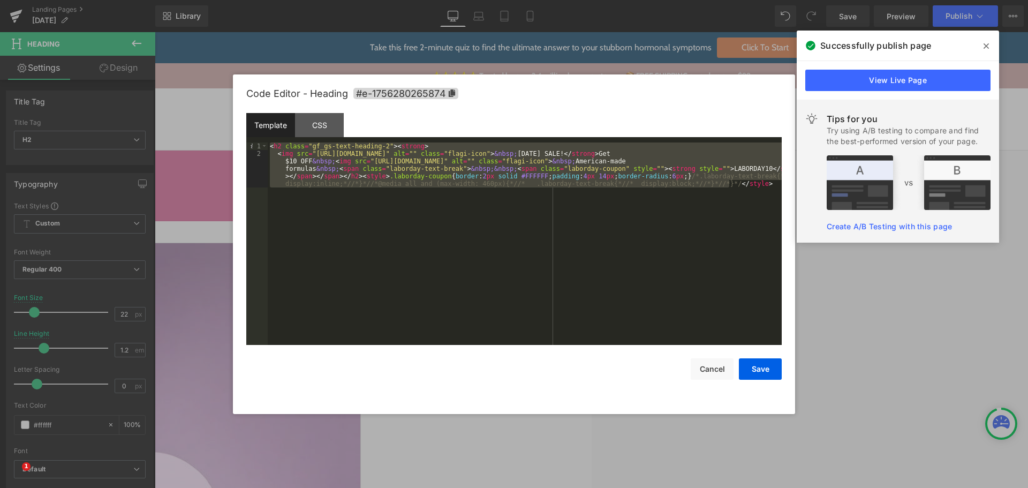
click at [450, 242] on div "< h2 class = "gf_gs-text-heading-2" > < strong > < img src = "[URL][DOMAIN_NAME…" at bounding box center [525, 243] width 514 height 202
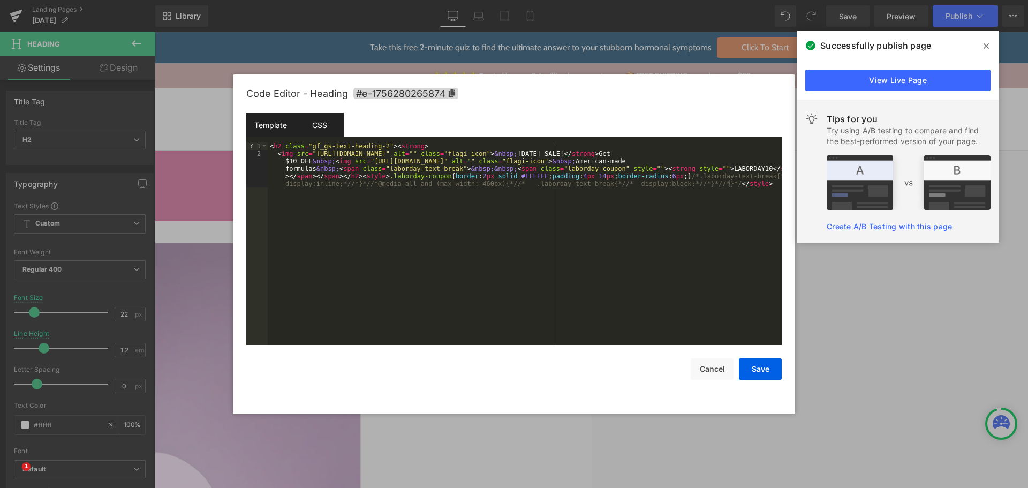
click at [313, 128] on div "CSS" at bounding box center [319, 125] width 49 height 24
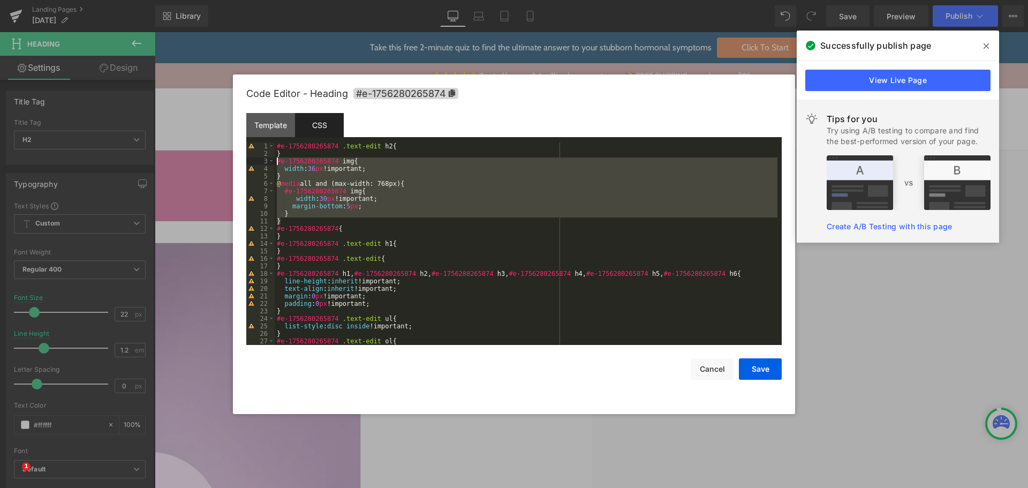
drag, startPoint x: 286, startPoint y: 218, endPoint x: 274, endPoint y: 162, distance: 57.4
click at [274, 162] on pre "1 2 3 4 5 6 7 8 9 10 11 12 13 14 15 16 17 18 19 20 21 22 23 24 25 26 27 28 #e-1…" at bounding box center [513, 243] width 535 height 202
